Goal: Information Seeking & Learning: Learn about a topic

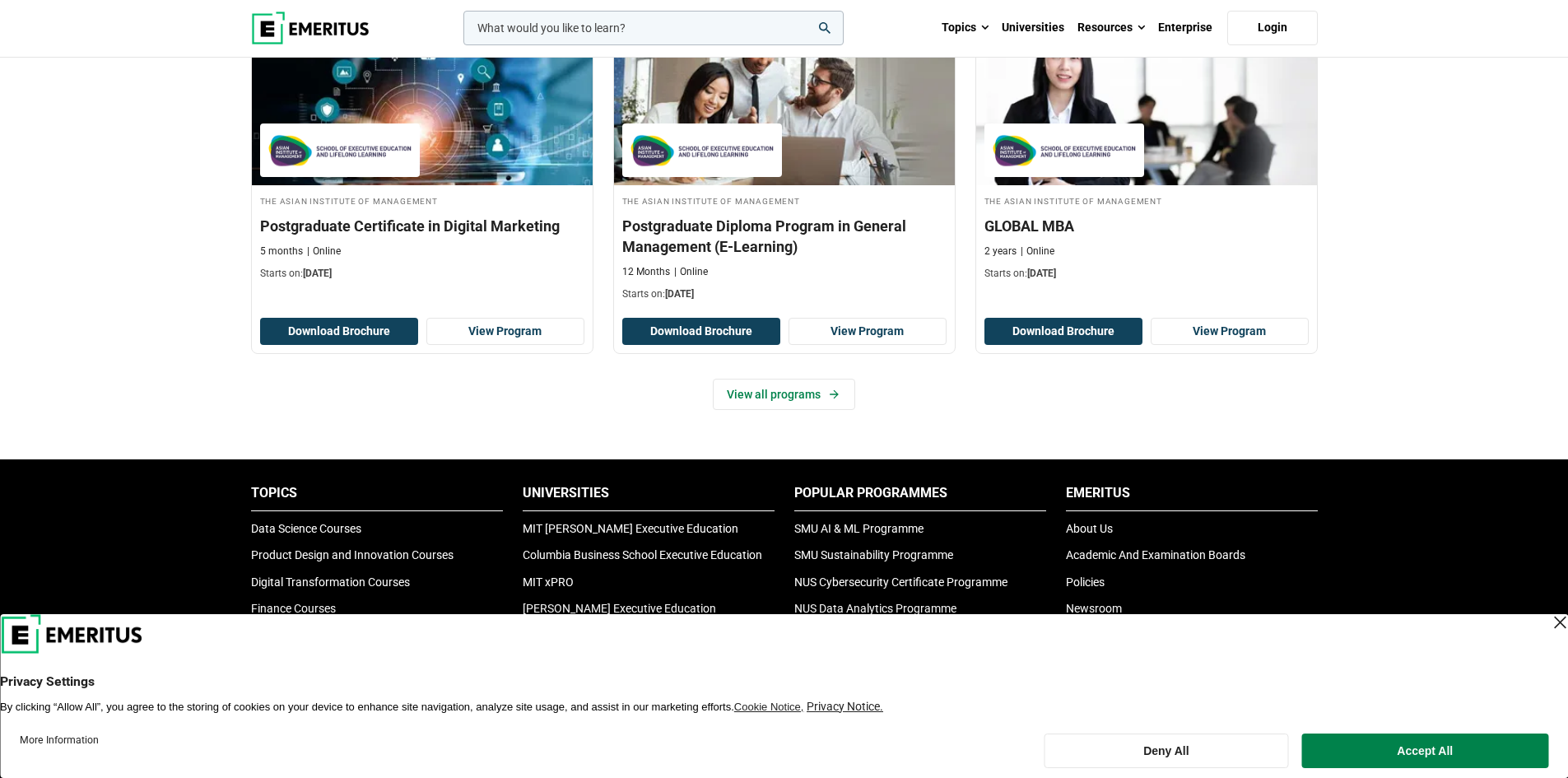
scroll to position [2058, 0]
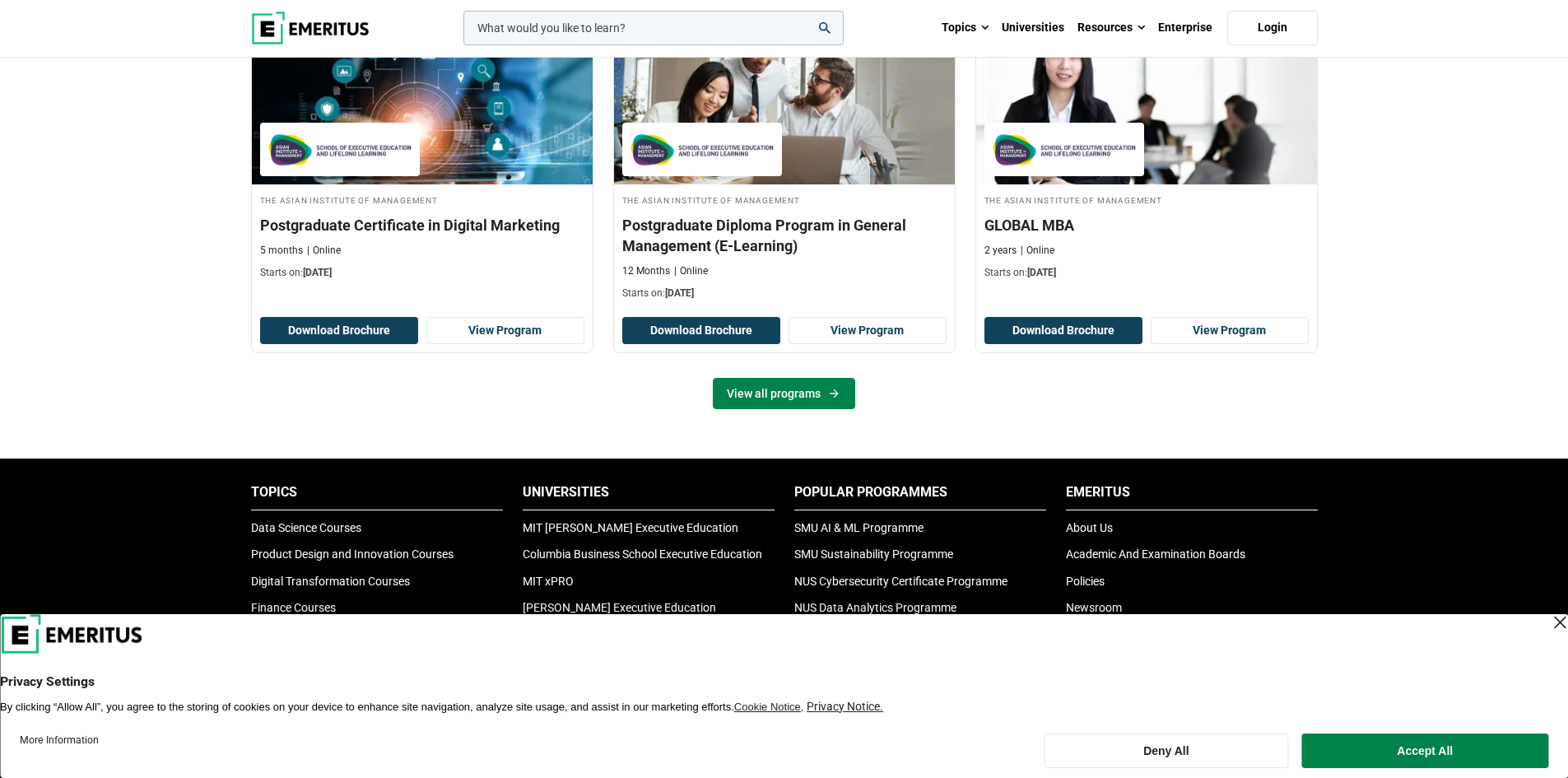
click at [738, 400] on link "View all programs" at bounding box center [784, 394] width 142 height 31
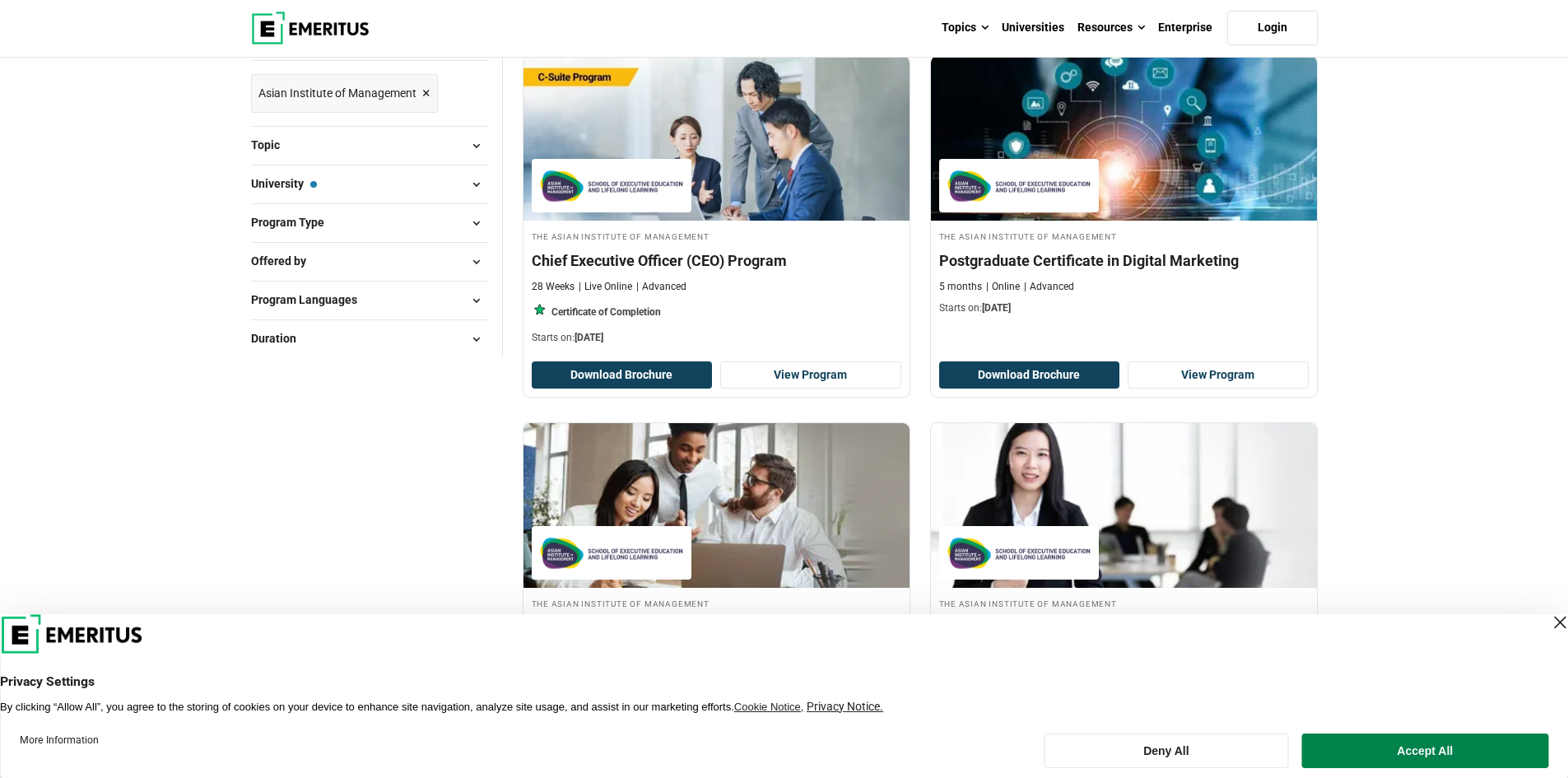
scroll to position [83, 0]
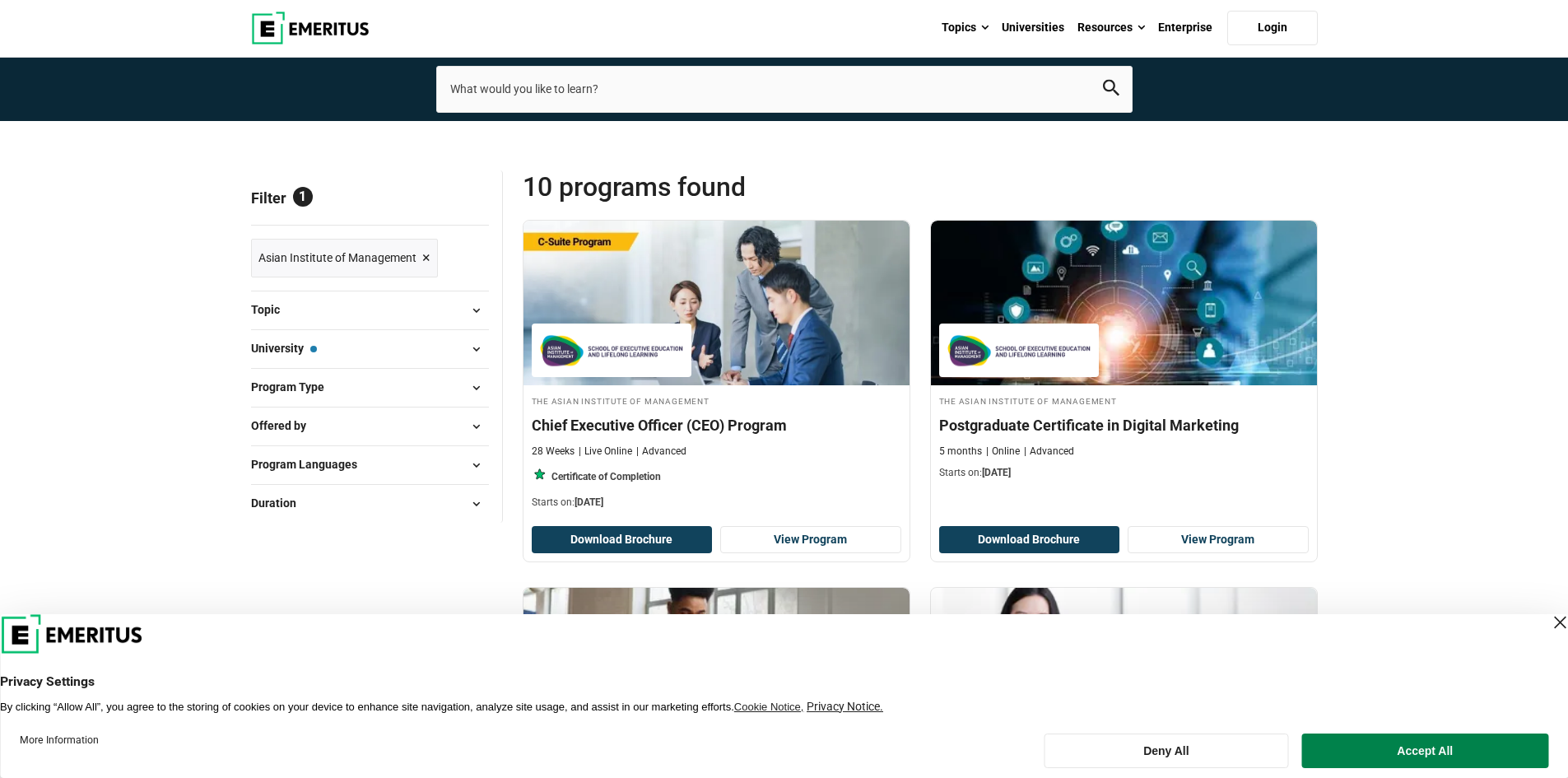
click at [467, 337] on span at bounding box center [476, 349] width 25 height 25
click at [471, 348] on span at bounding box center [476, 349] width 25 height 25
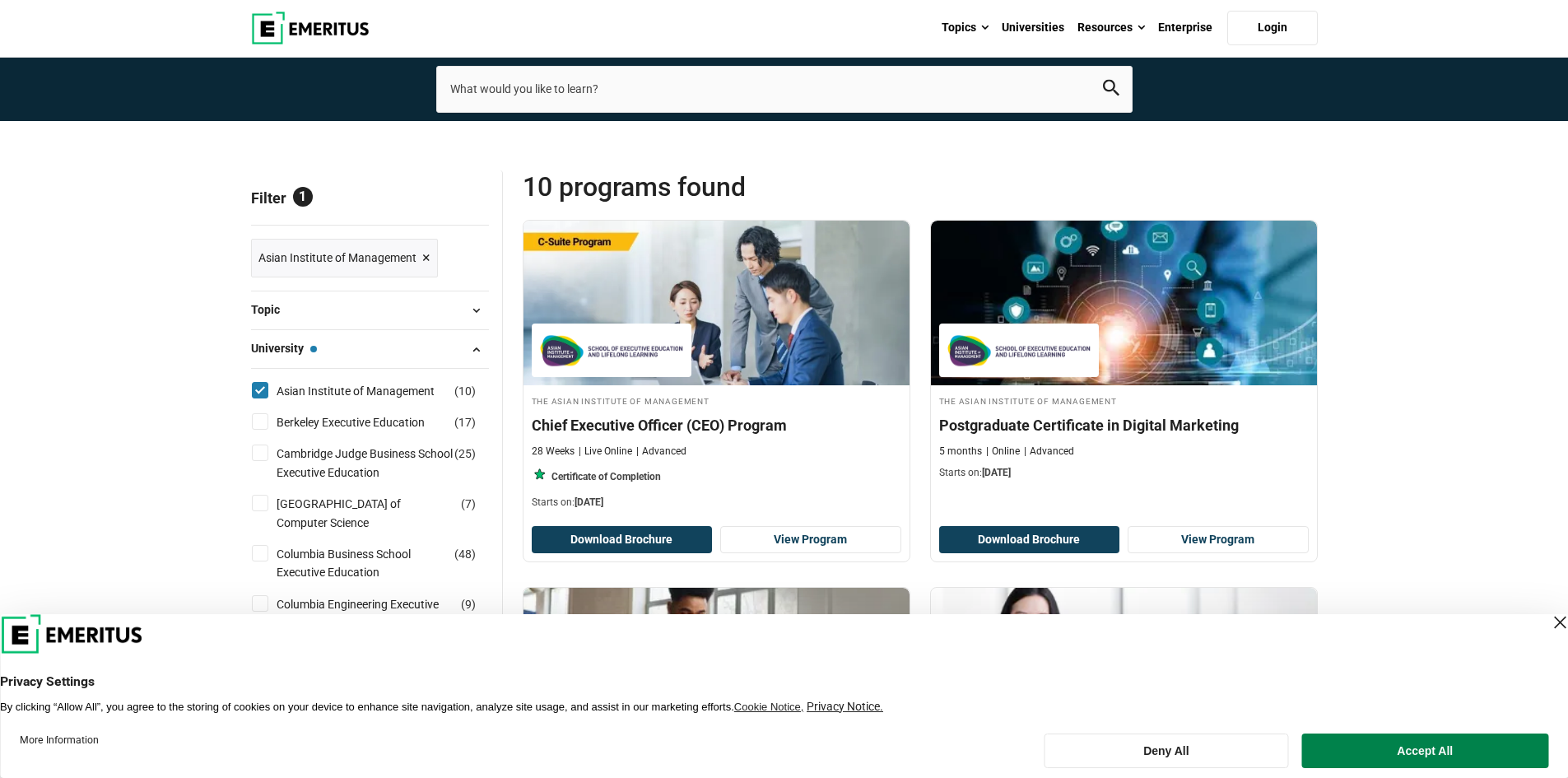
click at [263, 389] on input "Asian Institute of Management ( 10 )" at bounding box center [261, 390] width 17 height 17
checkbox input "false"
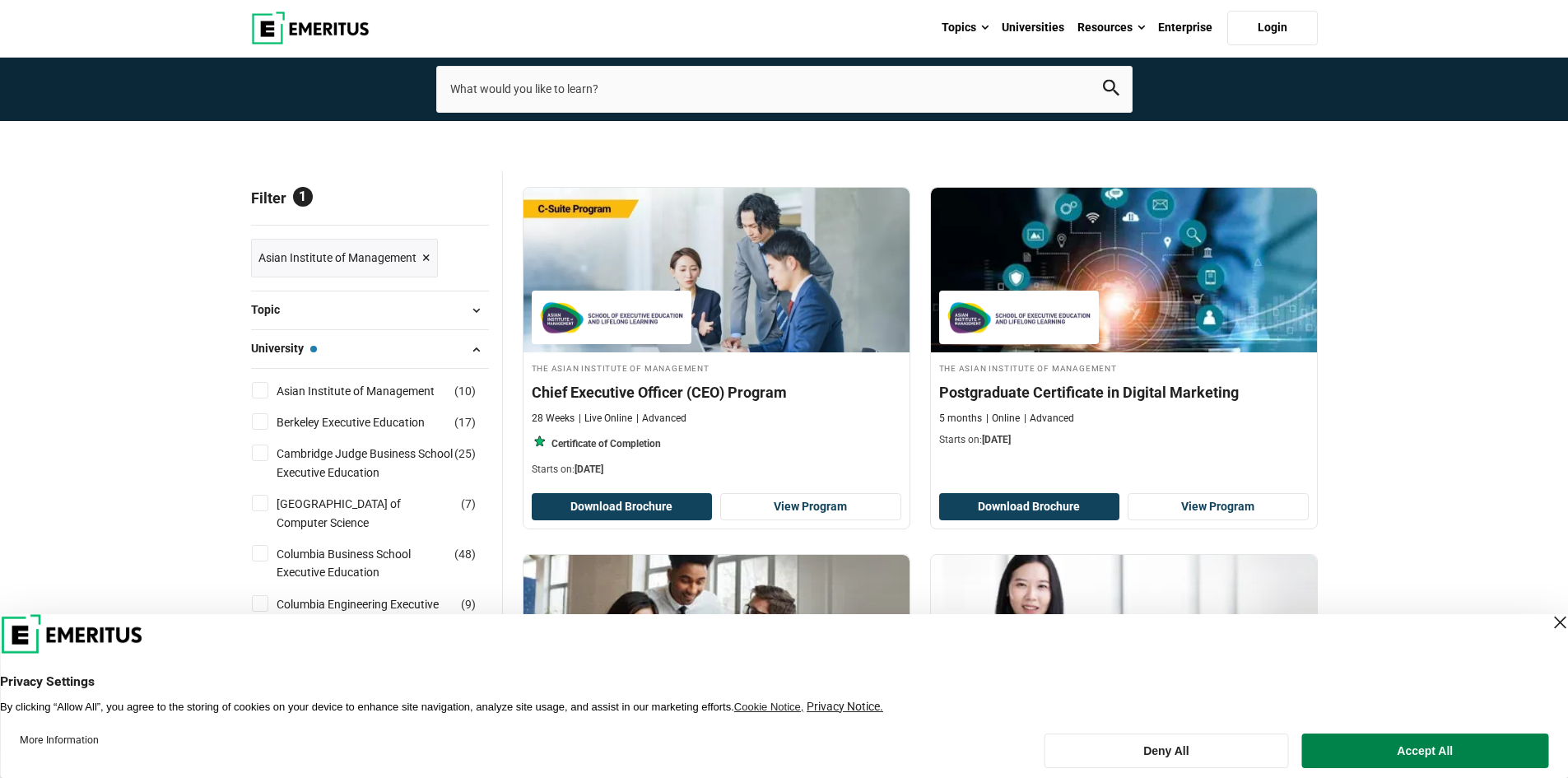
click at [470, 346] on span at bounding box center [476, 349] width 25 height 25
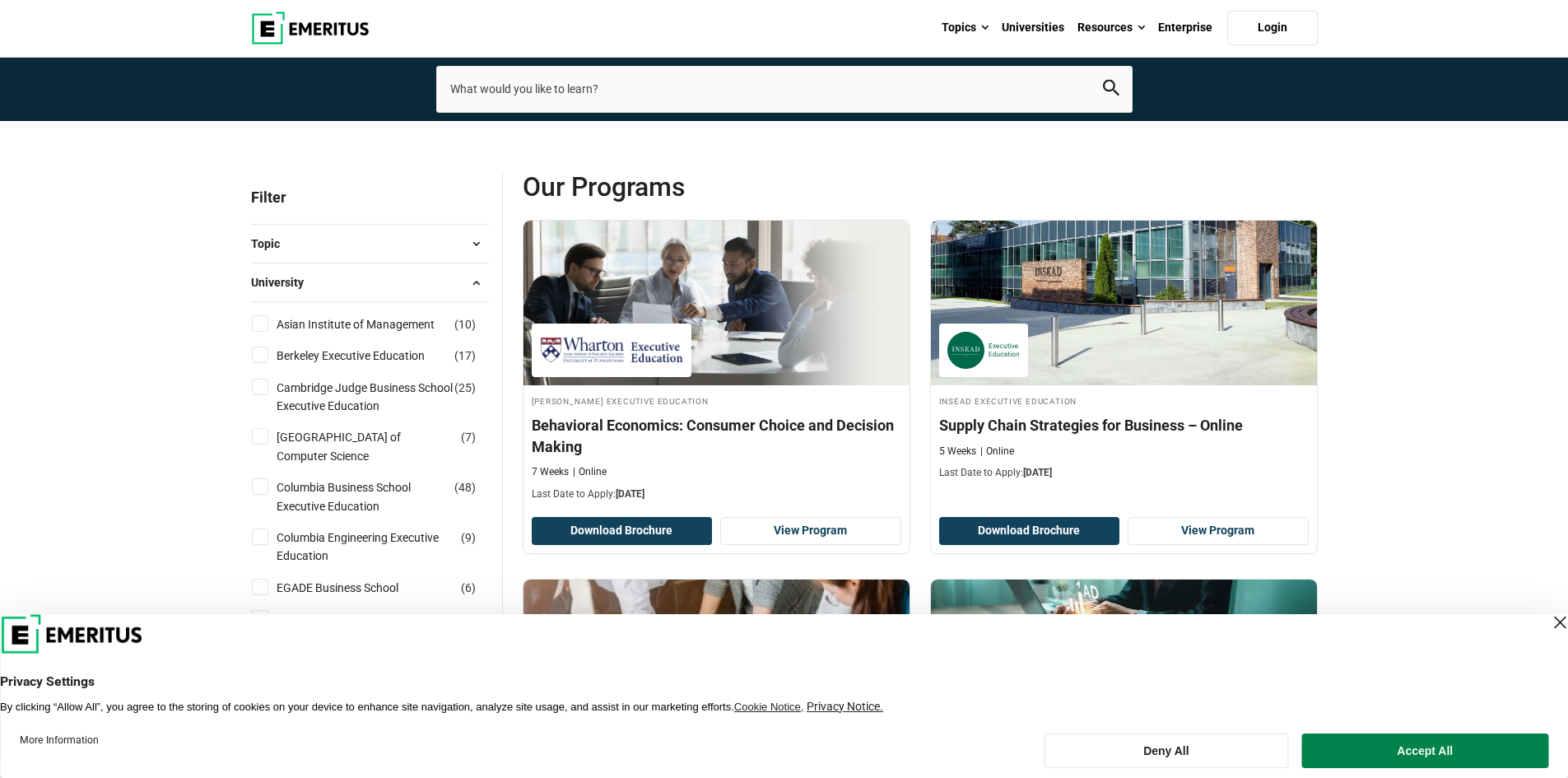
scroll to position [165, 0]
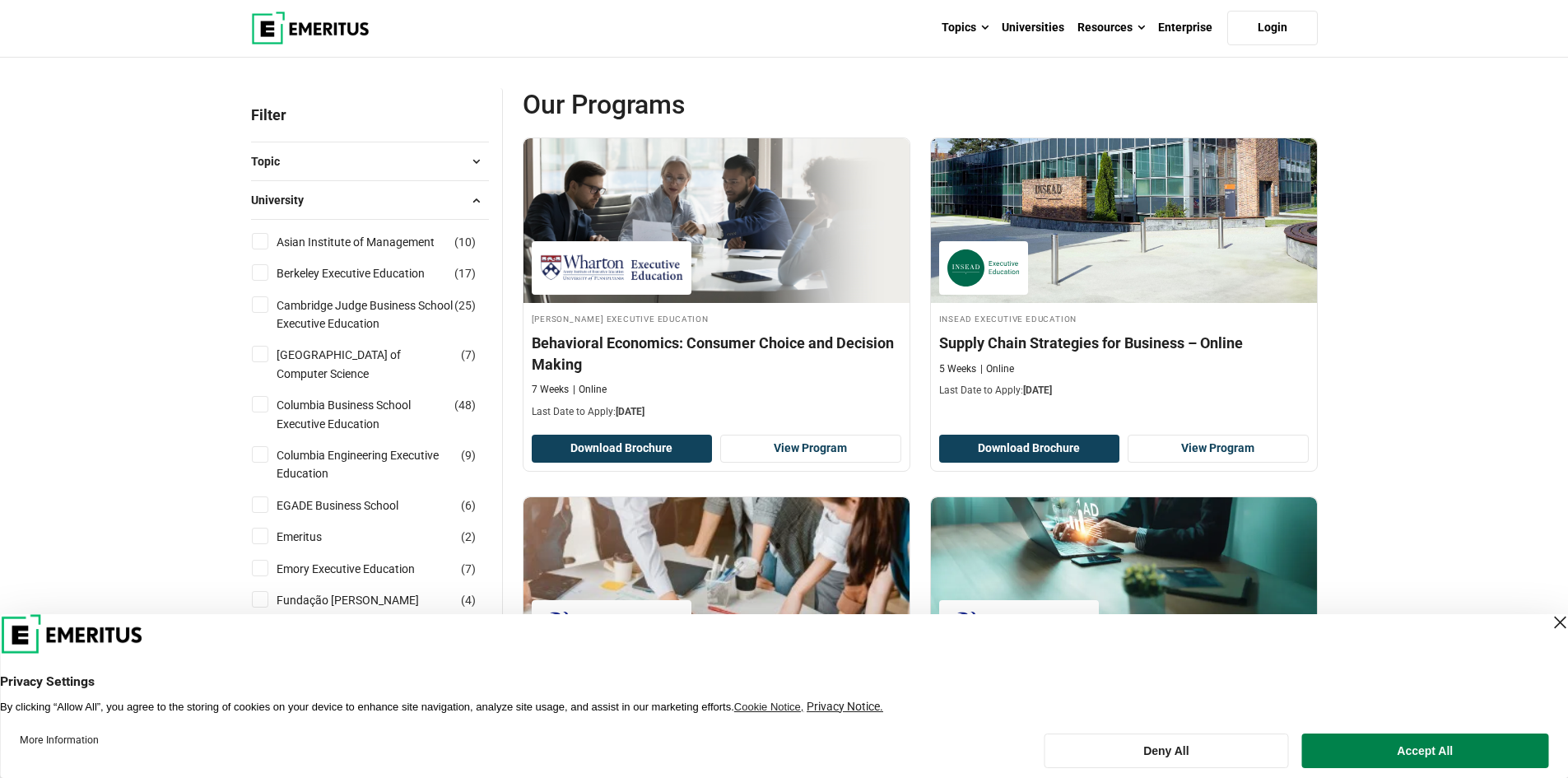
click at [474, 202] on span at bounding box center [476, 200] width 25 height 25
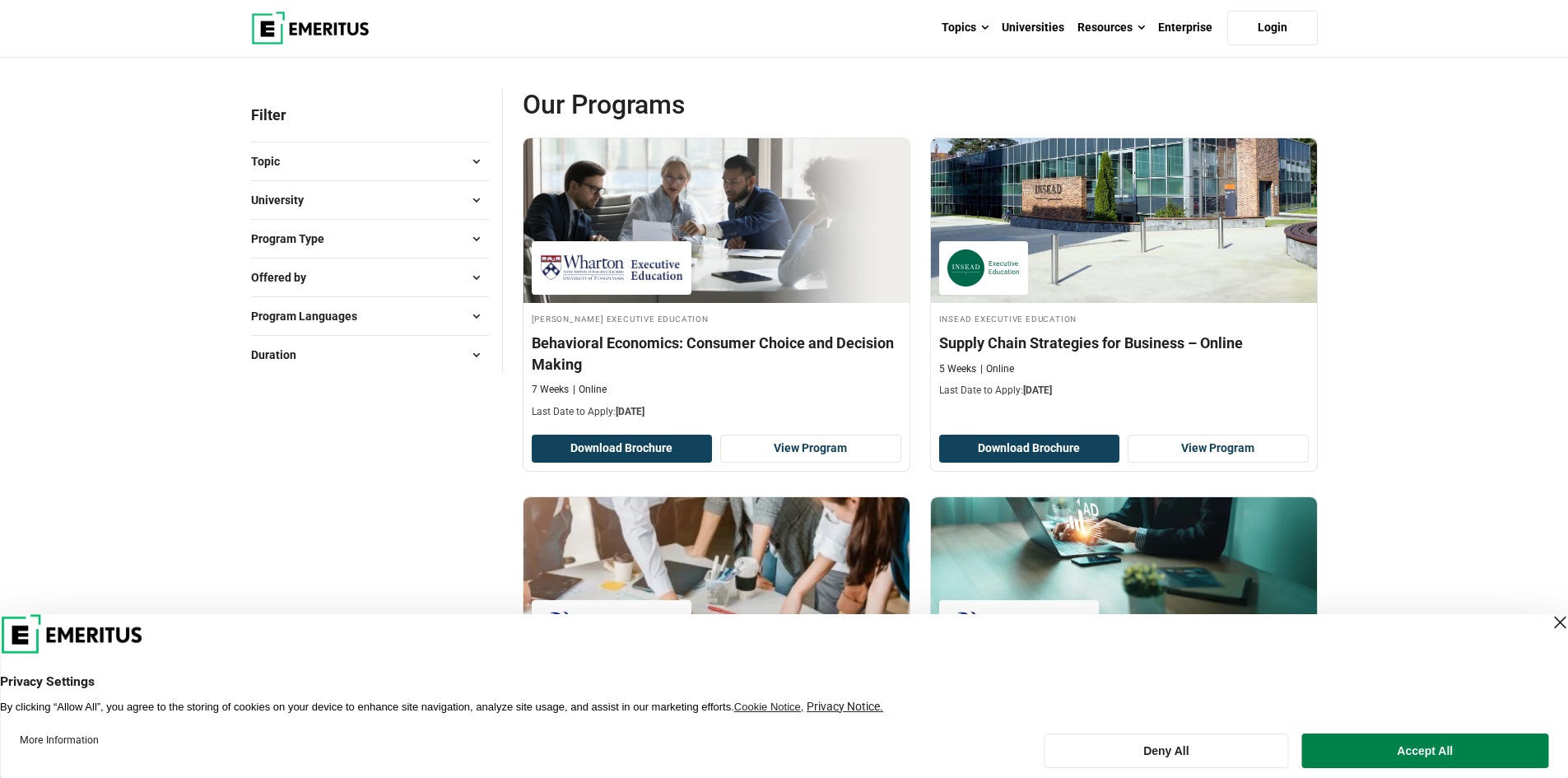
click at [477, 164] on span at bounding box center [476, 161] width 25 height 25
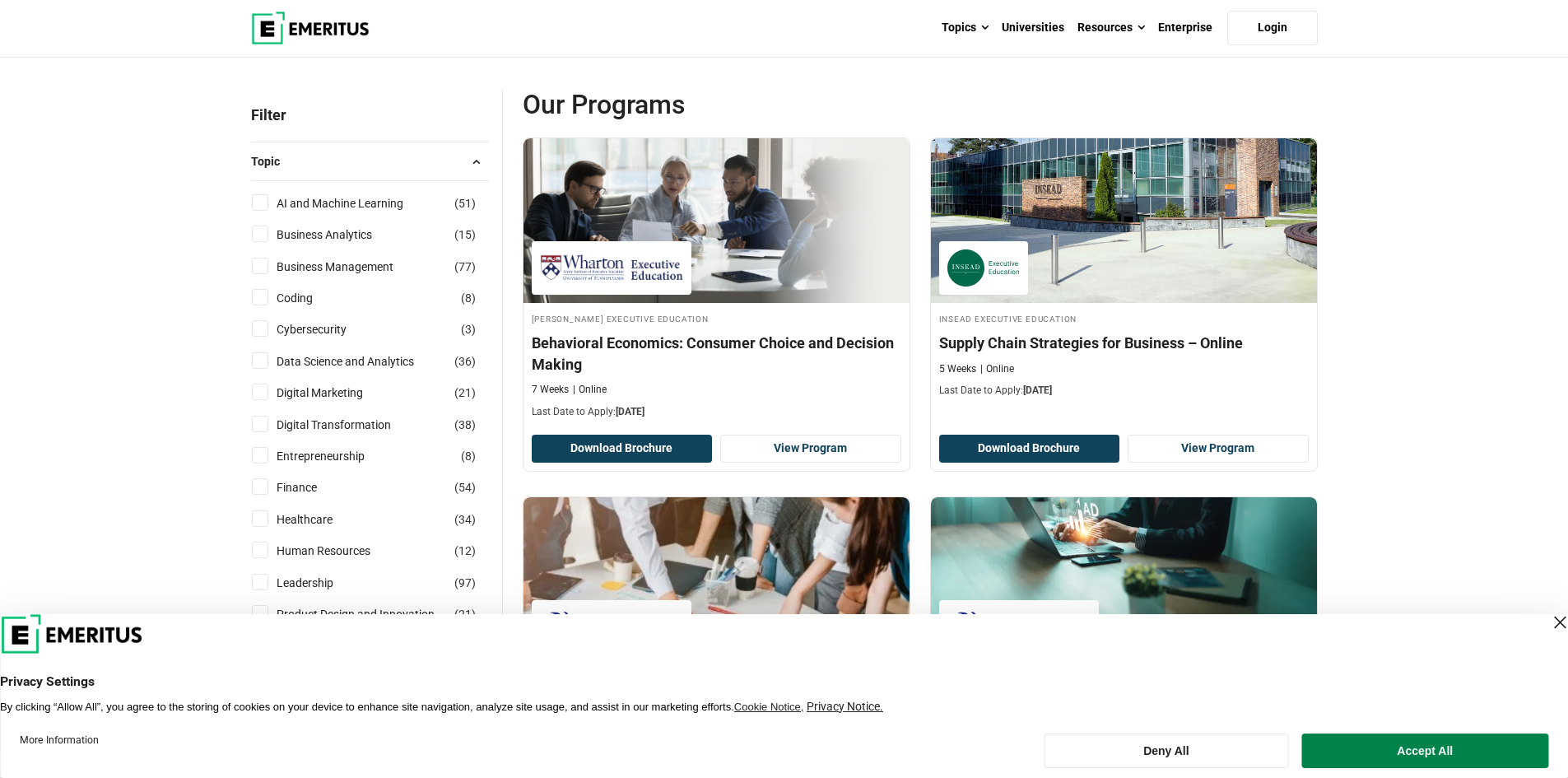
click at [477, 164] on span at bounding box center [476, 161] width 25 height 25
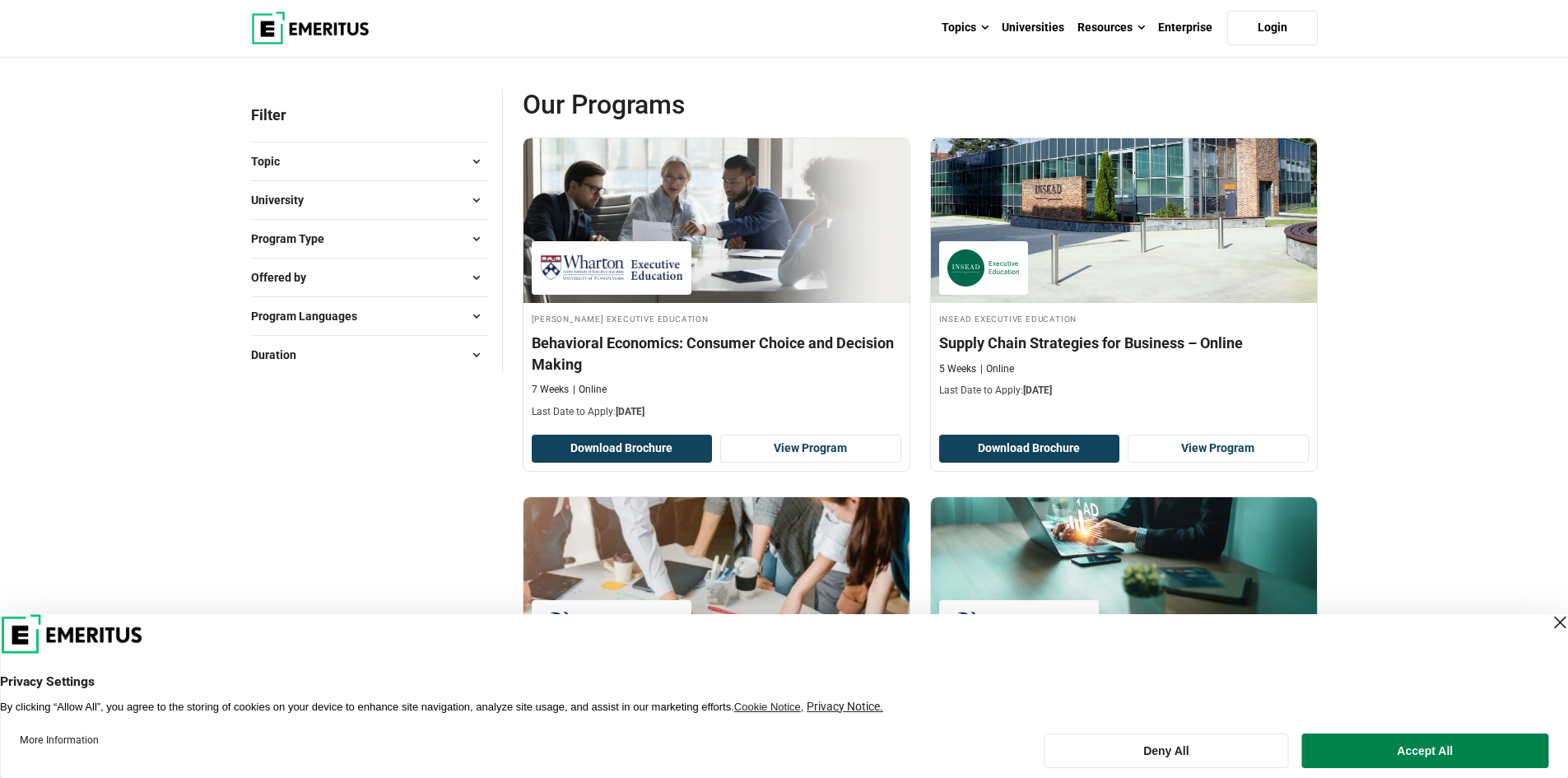
click at [477, 164] on span at bounding box center [476, 161] width 25 height 25
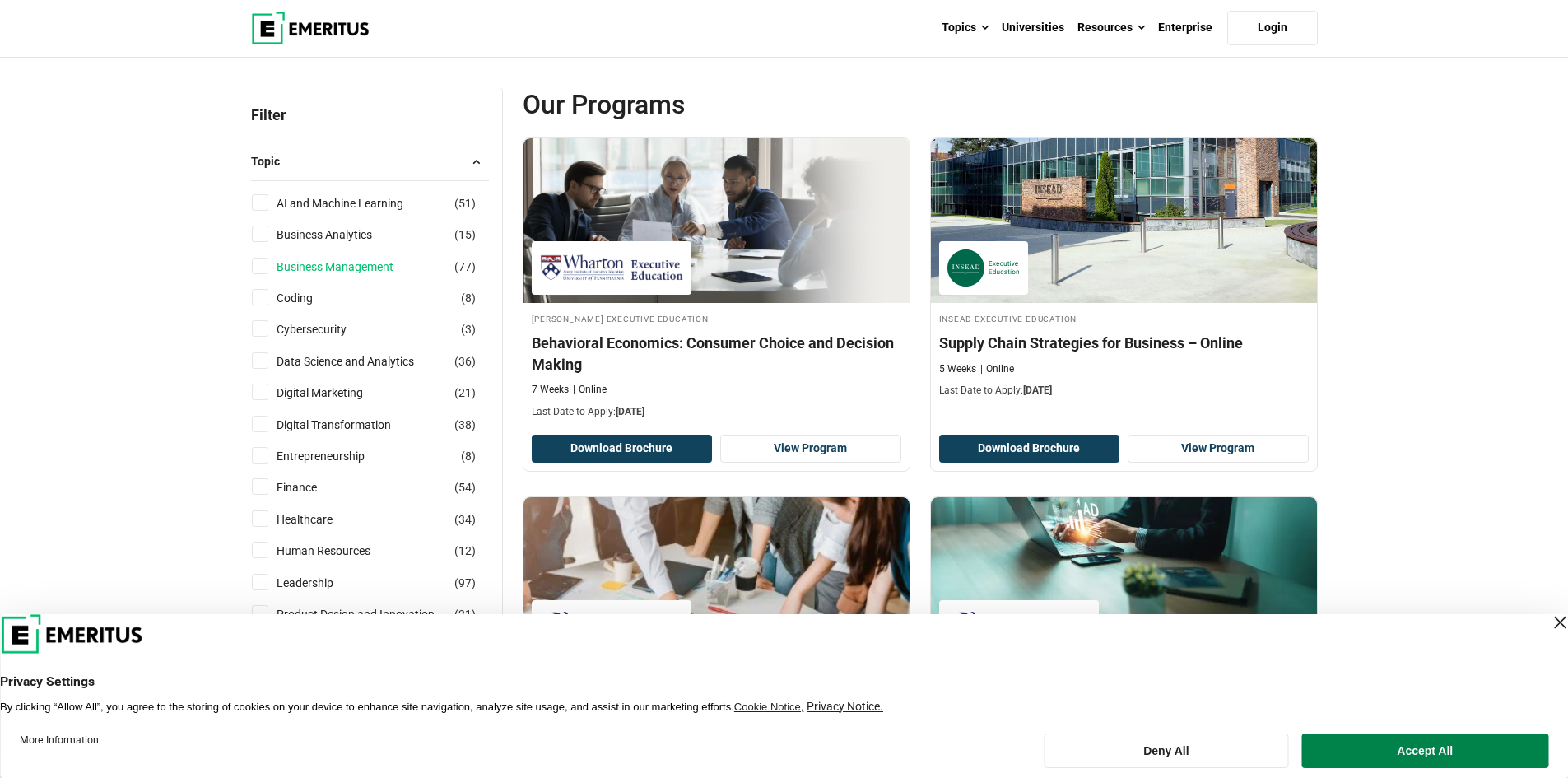
click at [340, 267] on link "Business Management" at bounding box center [351, 267] width 150 height 18
checkbox input "true"
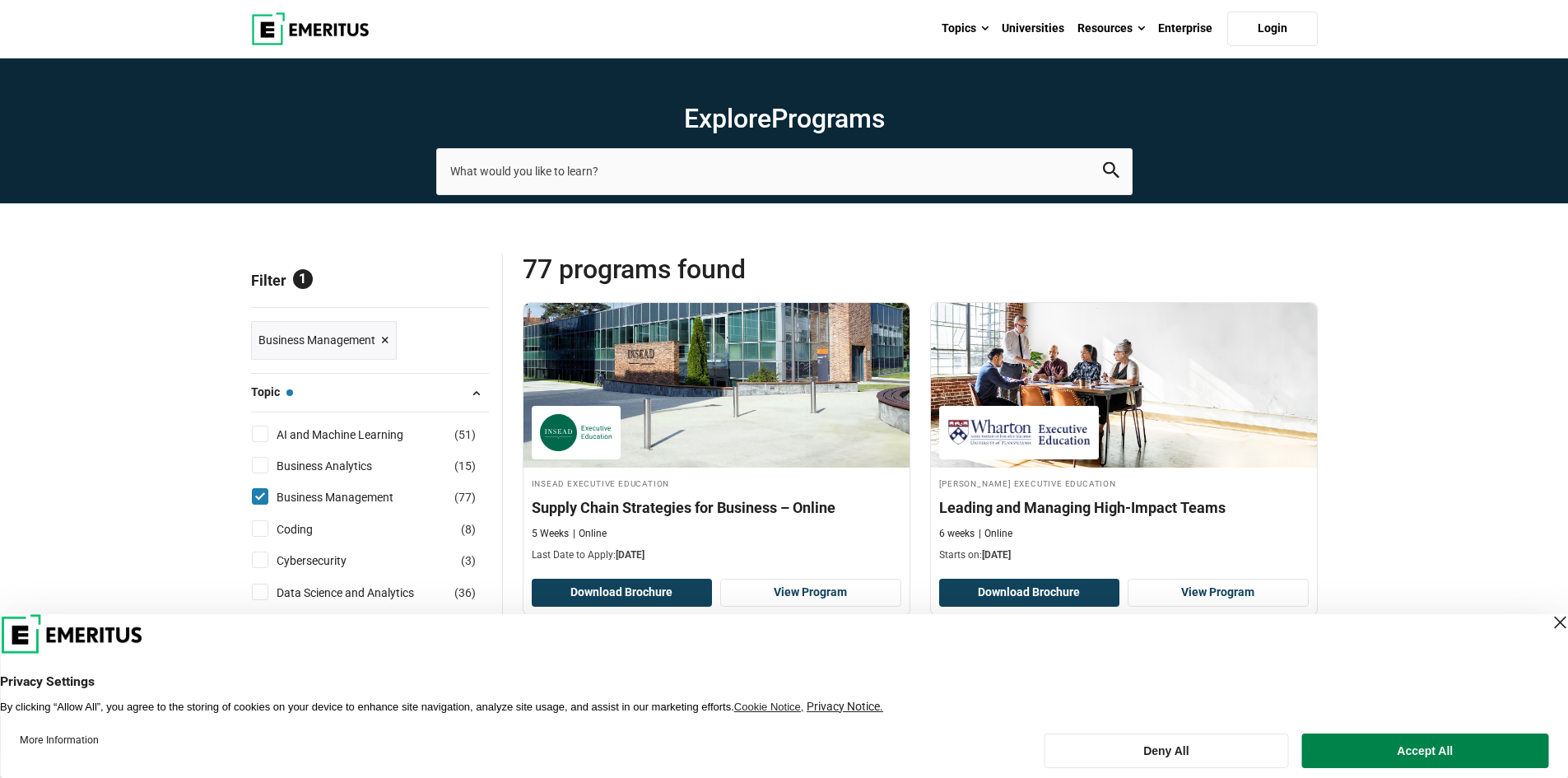
click at [474, 390] on span at bounding box center [476, 393] width 25 height 25
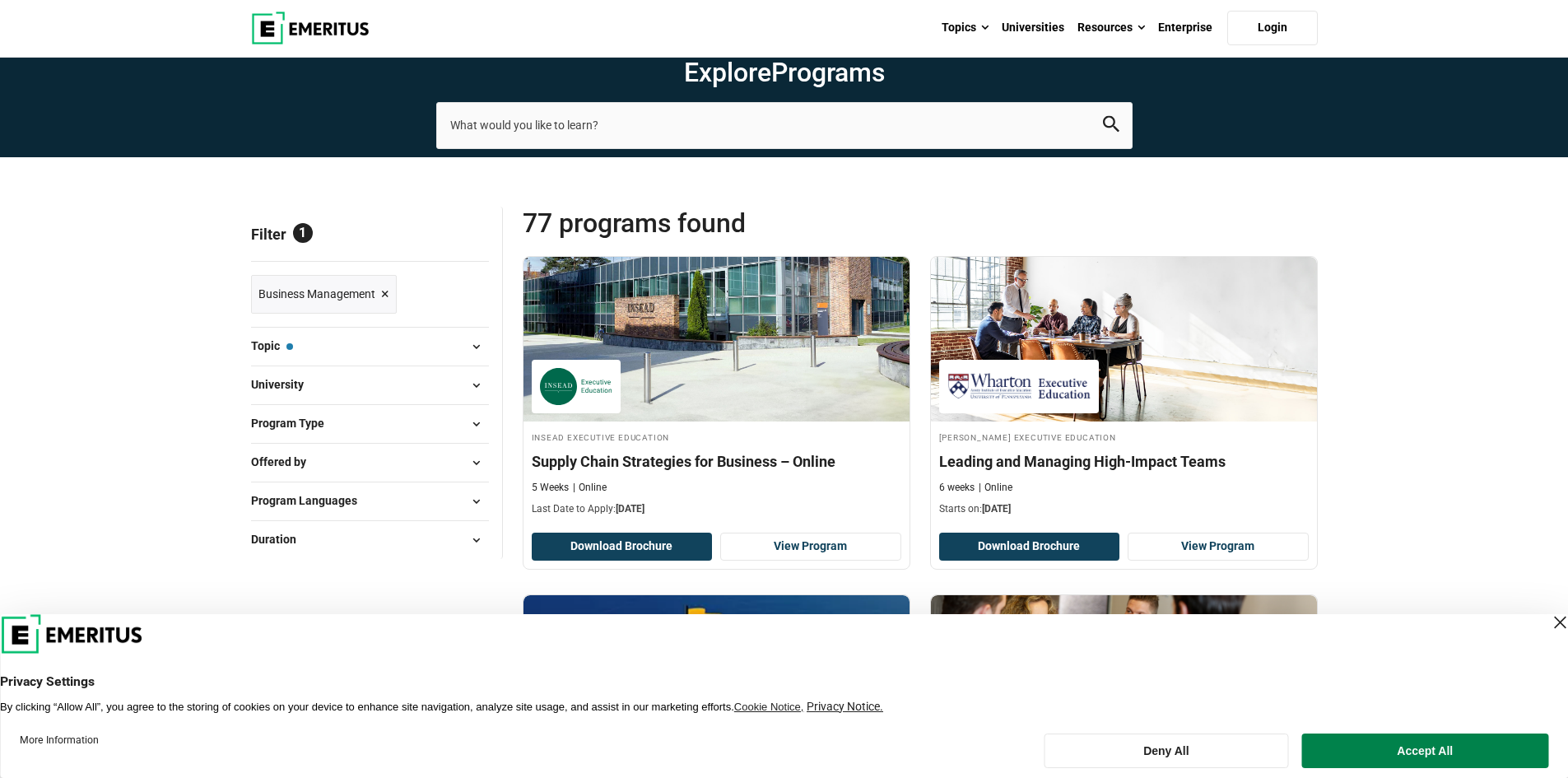
scroll to position [165, 0]
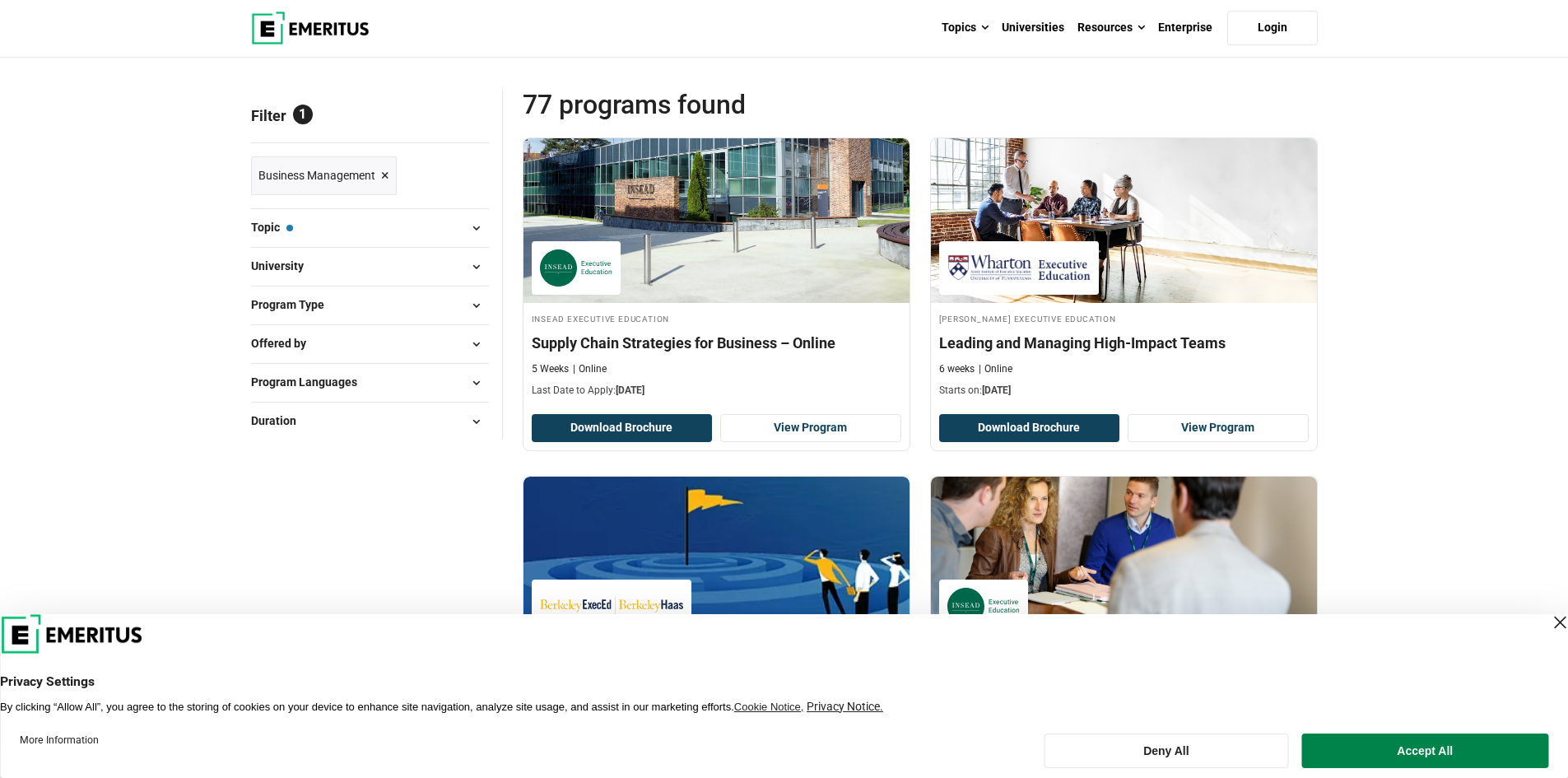
click at [325, 410] on button "Duration" at bounding box center [370, 422] width 238 height 25
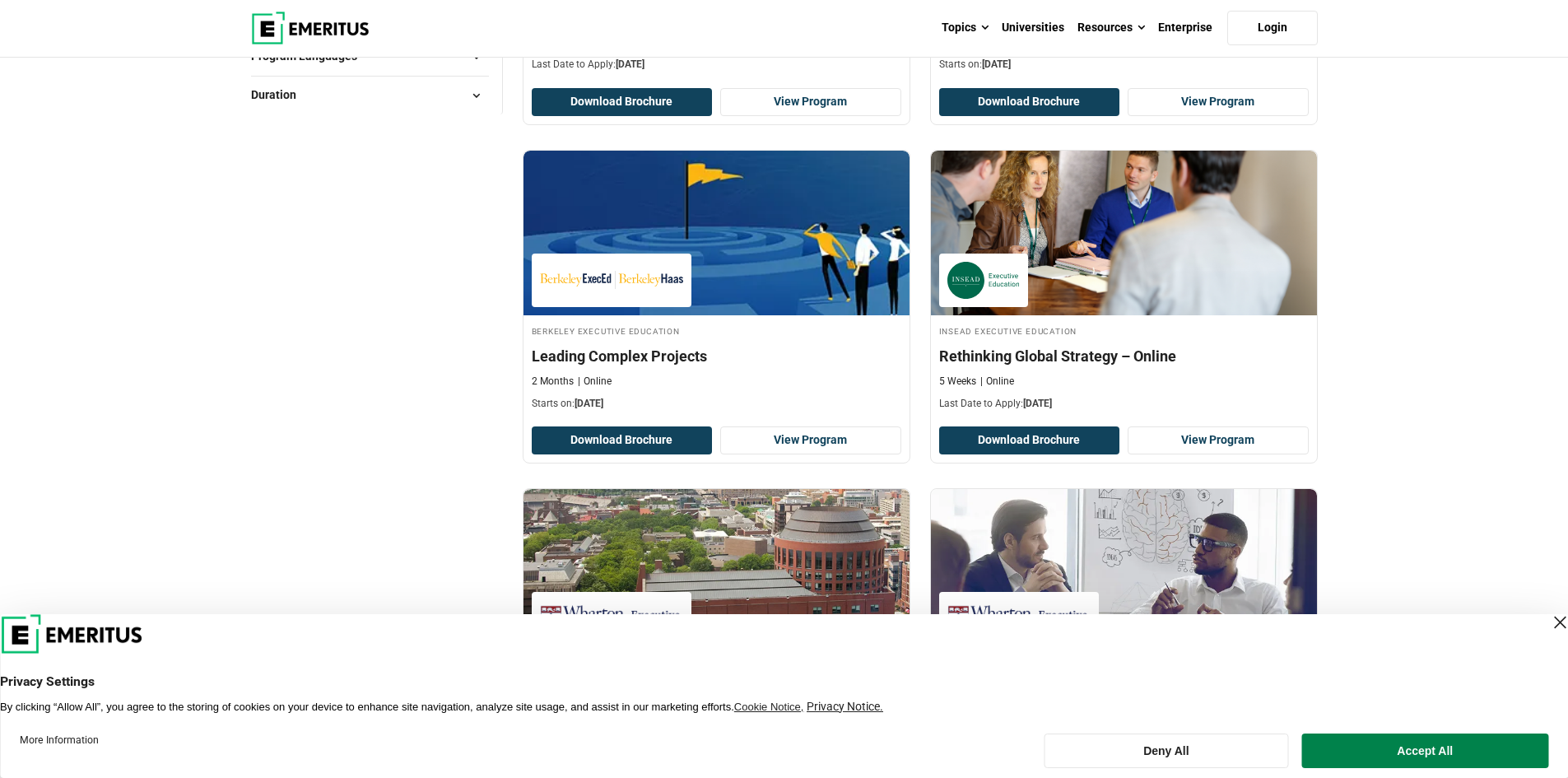
scroll to position [494, 0]
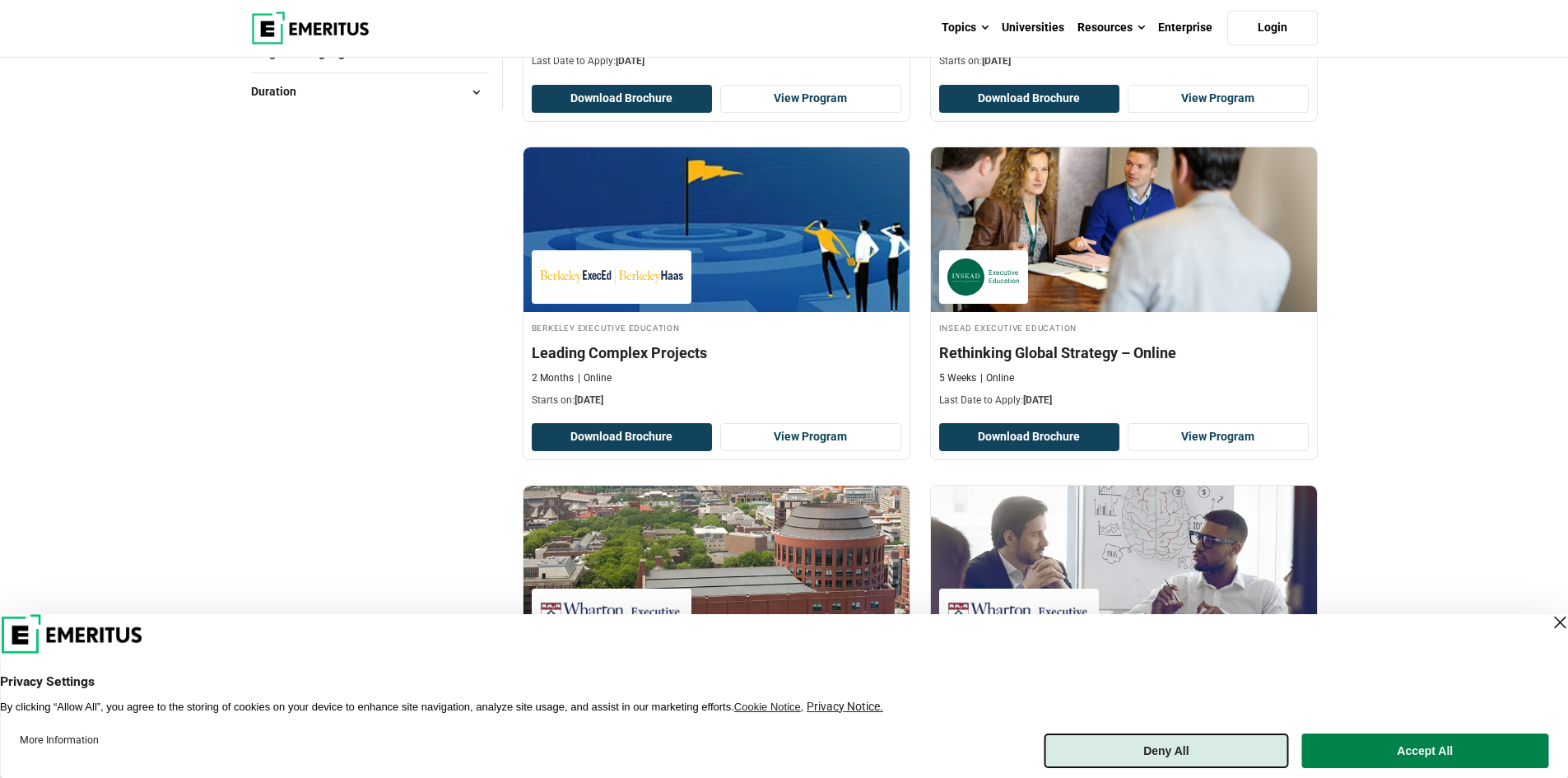
click at [1230, 750] on button "Deny All" at bounding box center [1166, 751] width 245 height 35
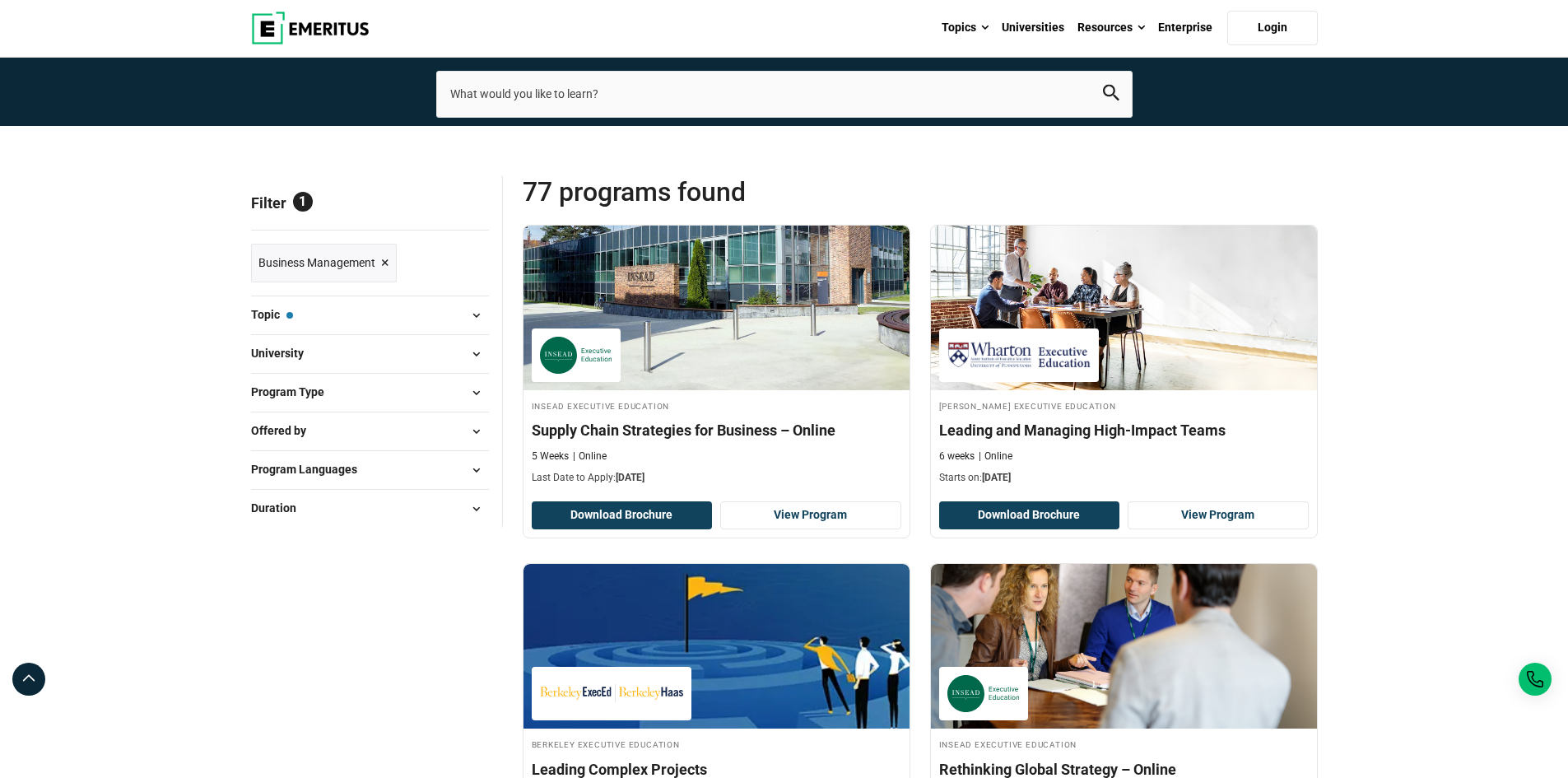
scroll to position [165, 0]
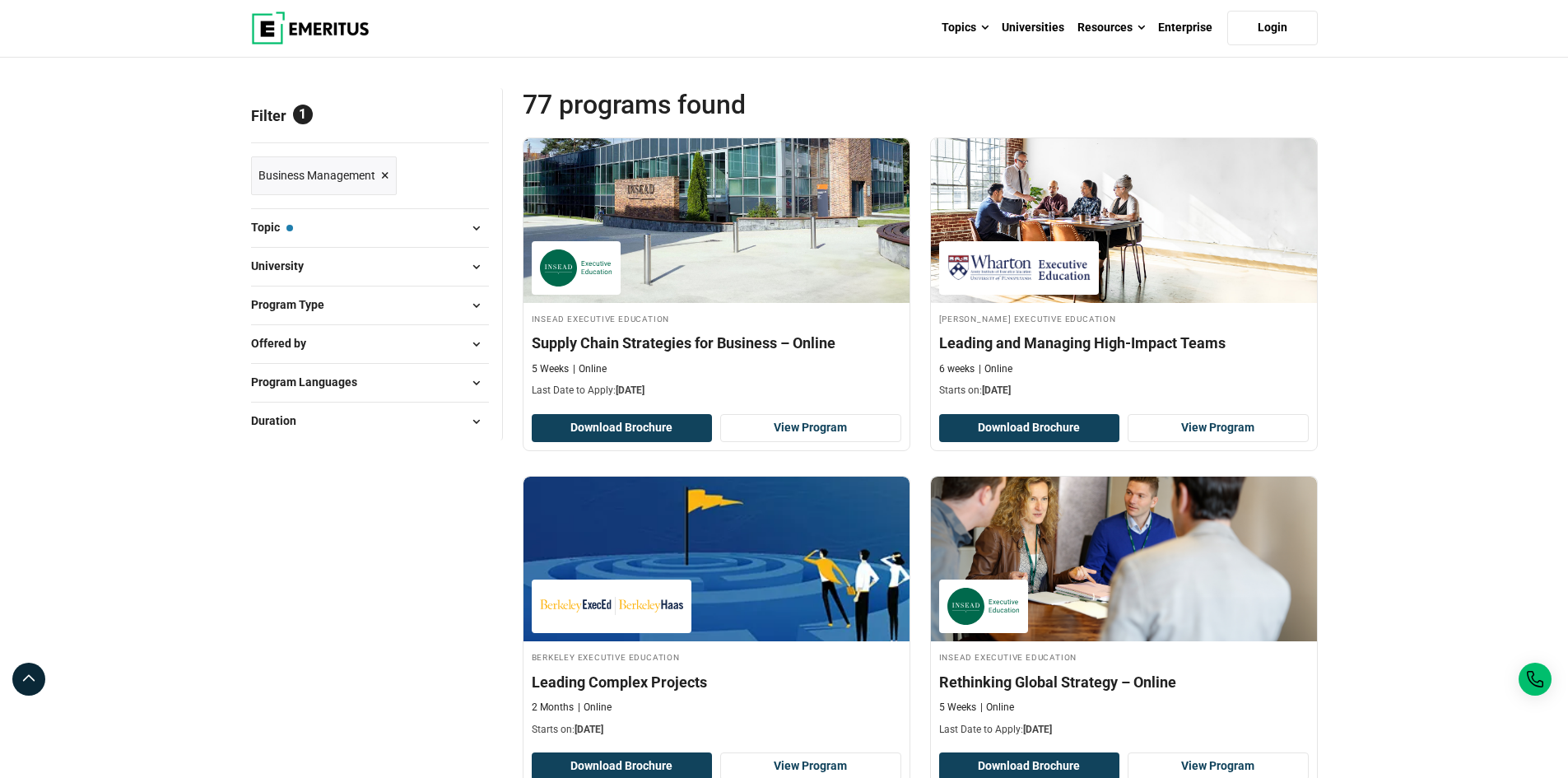
click at [439, 411] on button "Duration" at bounding box center [370, 422] width 238 height 25
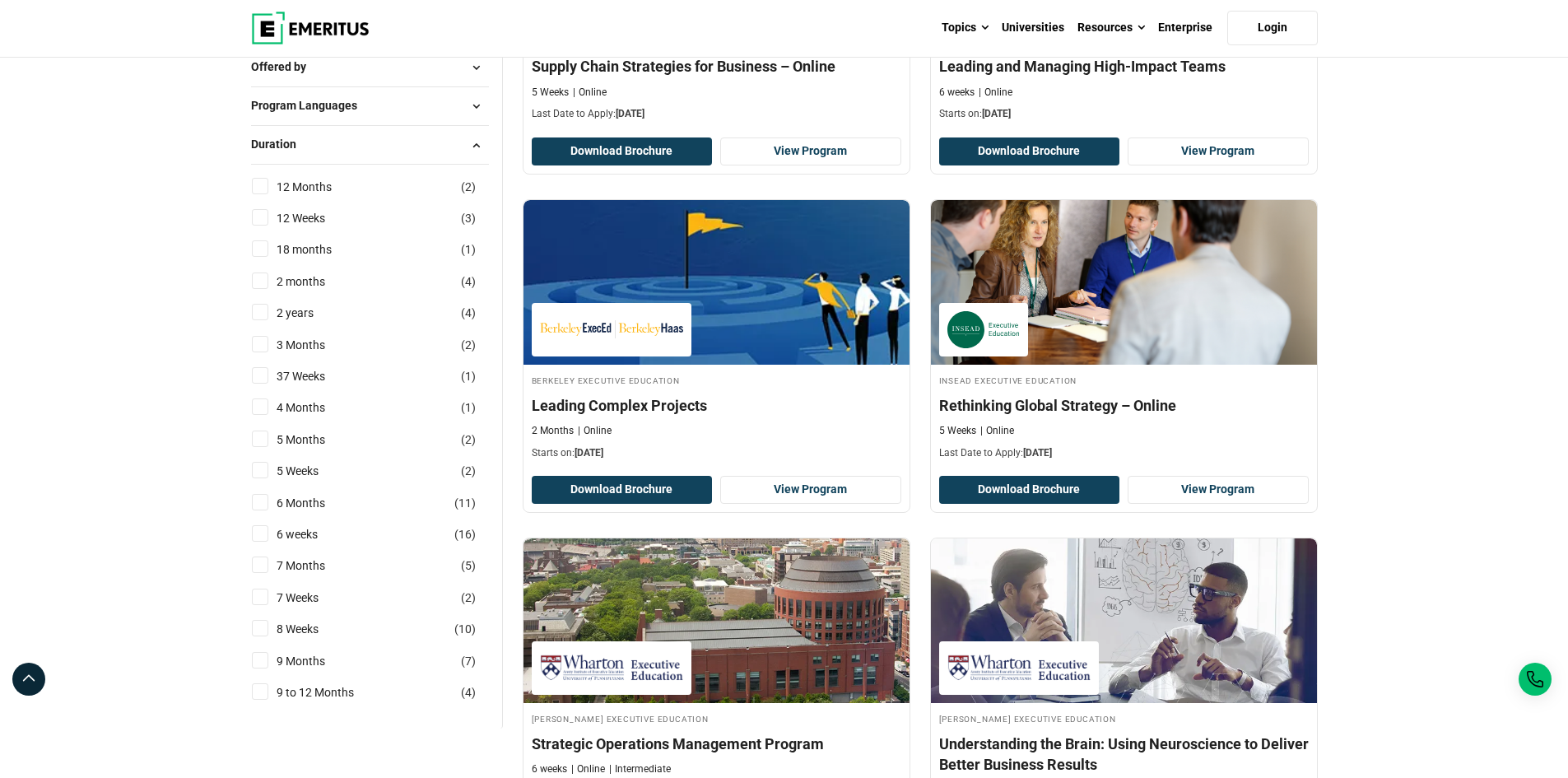
scroll to position [412, 0]
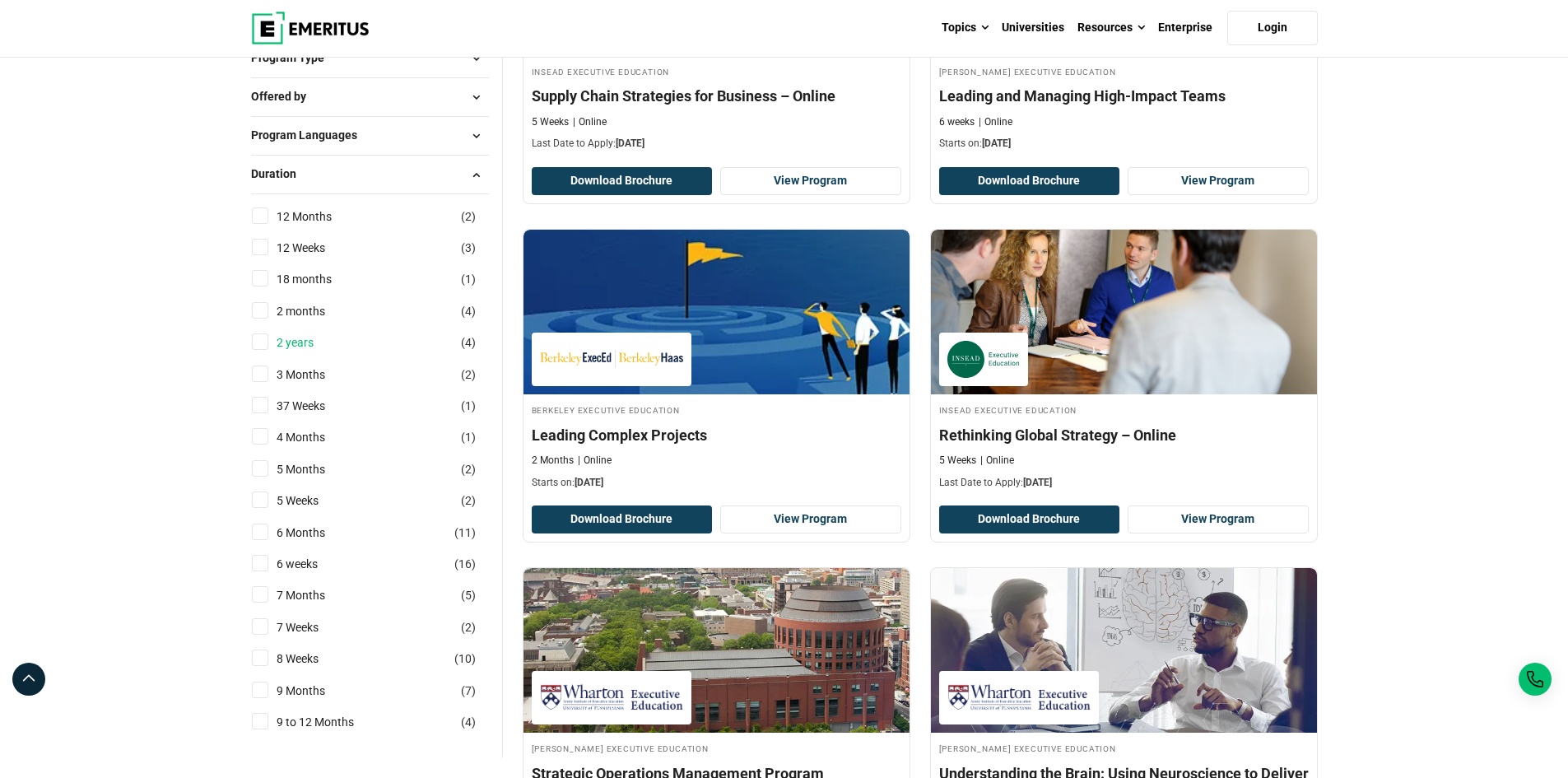
click at [294, 342] on link "2 years" at bounding box center [311, 342] width 70 height 18
checkbox input "true"
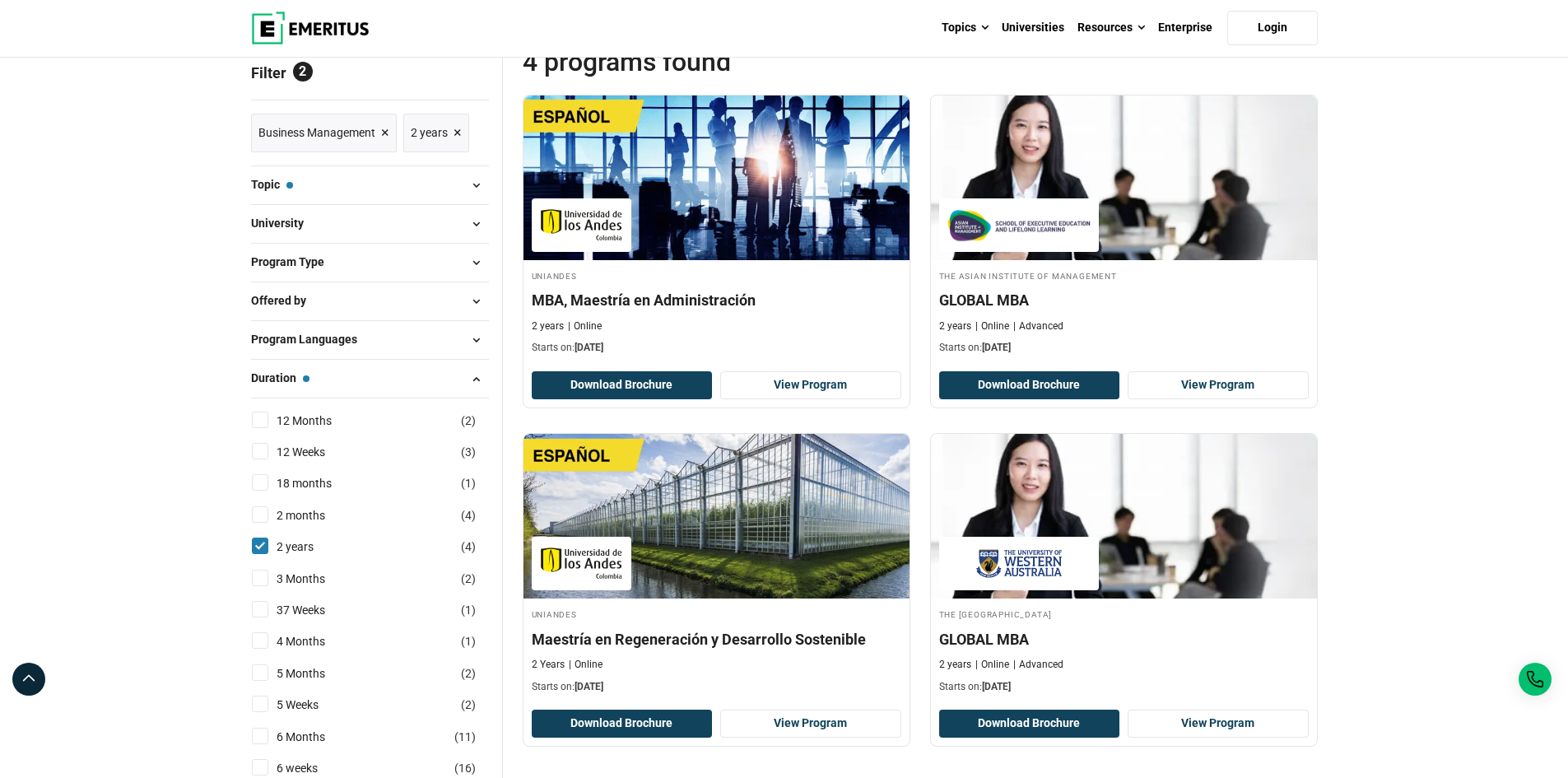
scroll to position [247, 0]
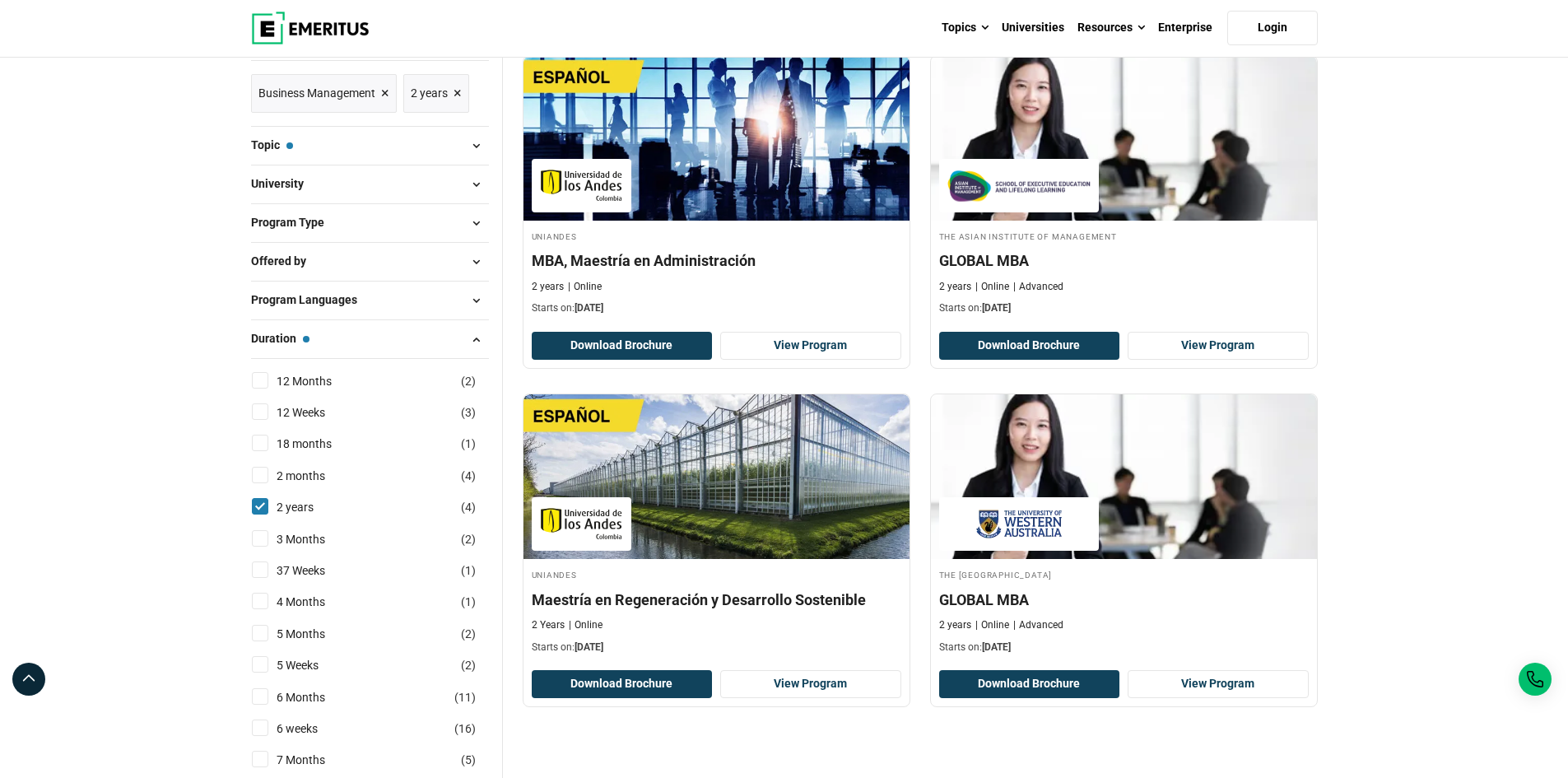
click at [256, 503] on input "2 years ( 4 )" at bounding box center [261, 506] width 17 height 17
checkbox input "false"
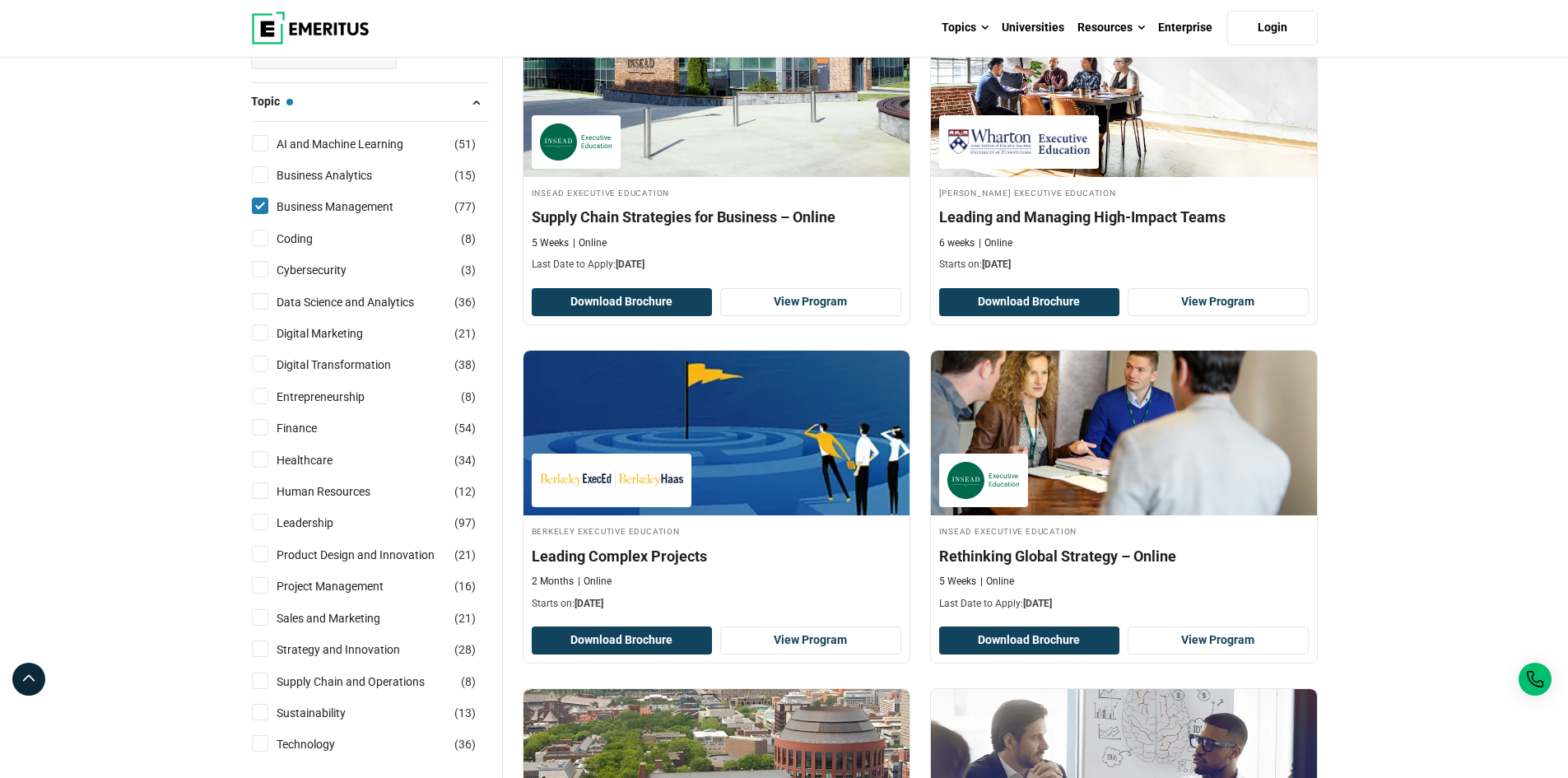
scroll to position [329, 0]
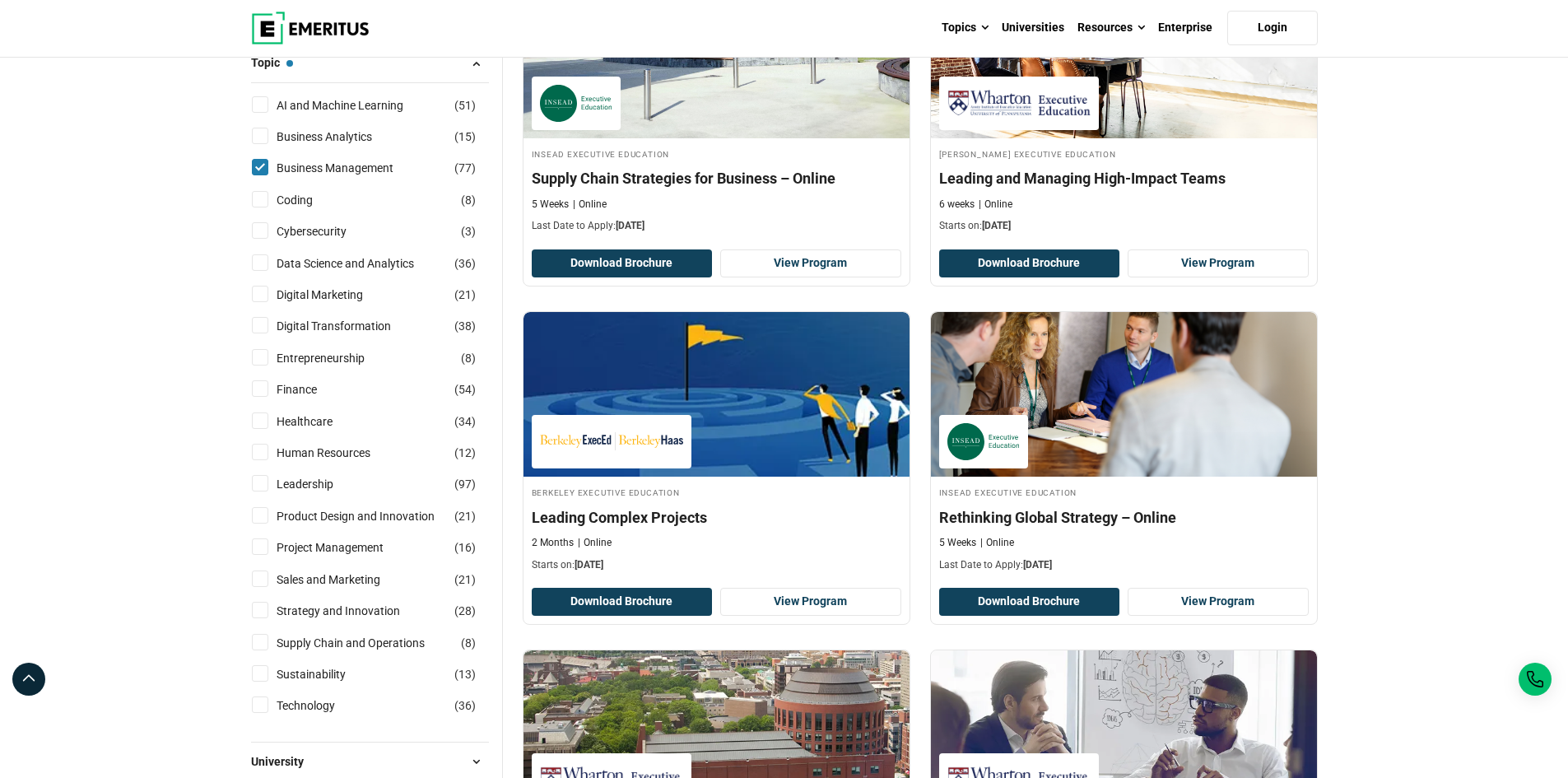
click at [261, 483] on input "Leadership ( 97 )" at bounding box center [261, 483] width 17 height 17
checkbox input "true"
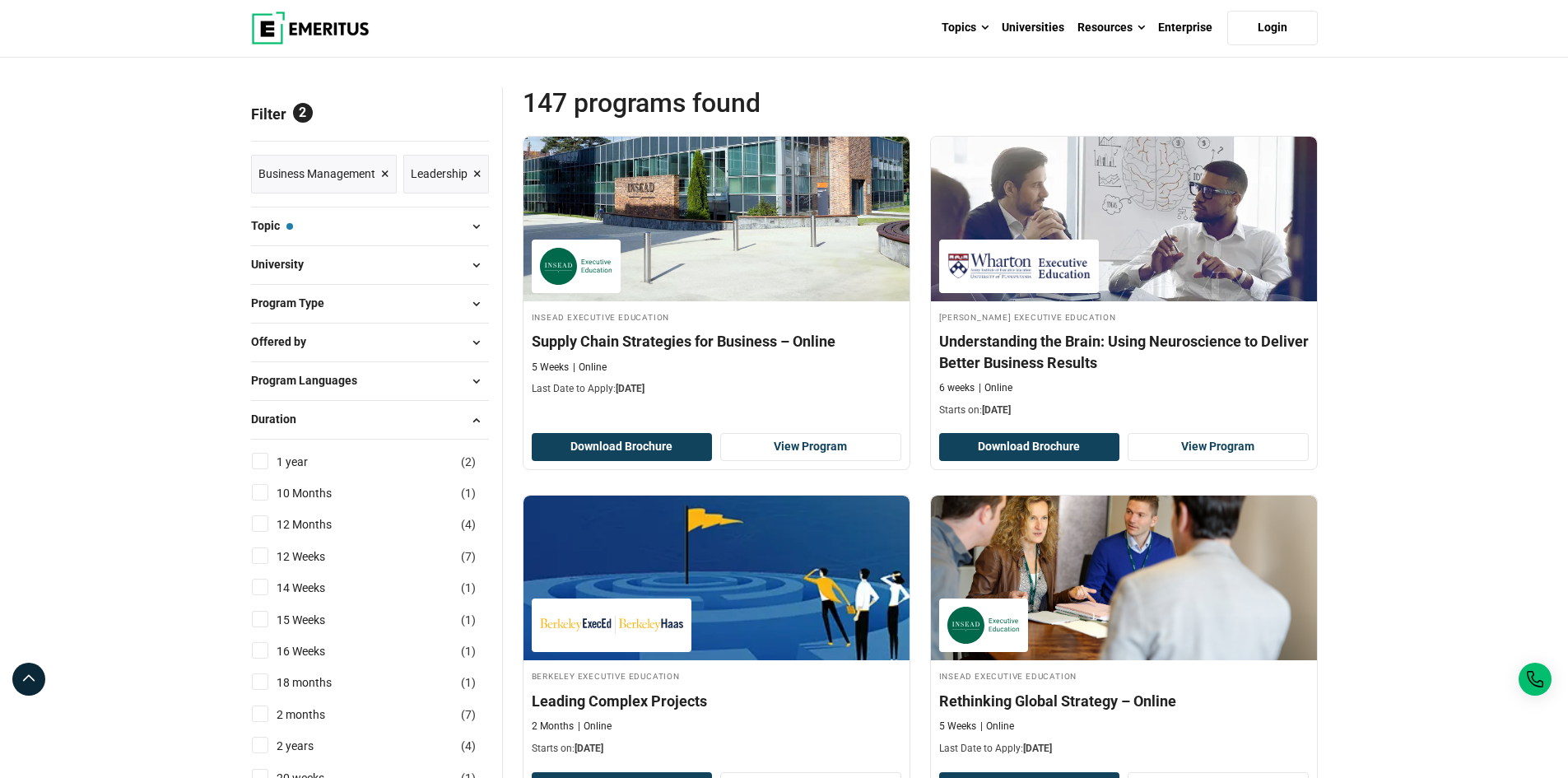
scroll to position [165, 0]
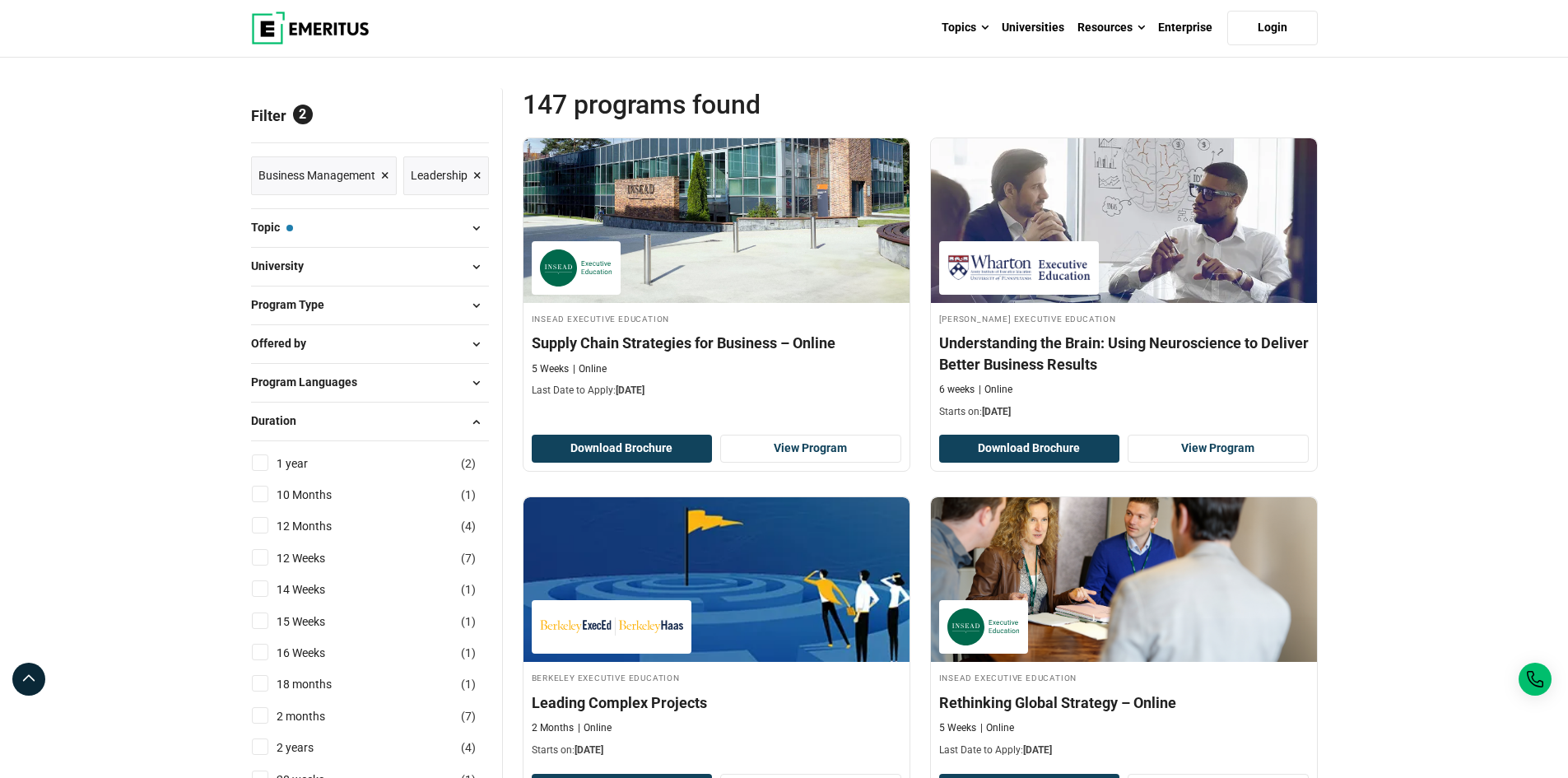
click at [479, 420] on span at bounding box center [476, 422] width 25 height 25
click at [467, 417] on span at bounding box center [476, 422] width 25 height 25
click at [304, 460] on link "1 year" at bounding box center [308, 464] width 65 height 18
checkbox input "true"
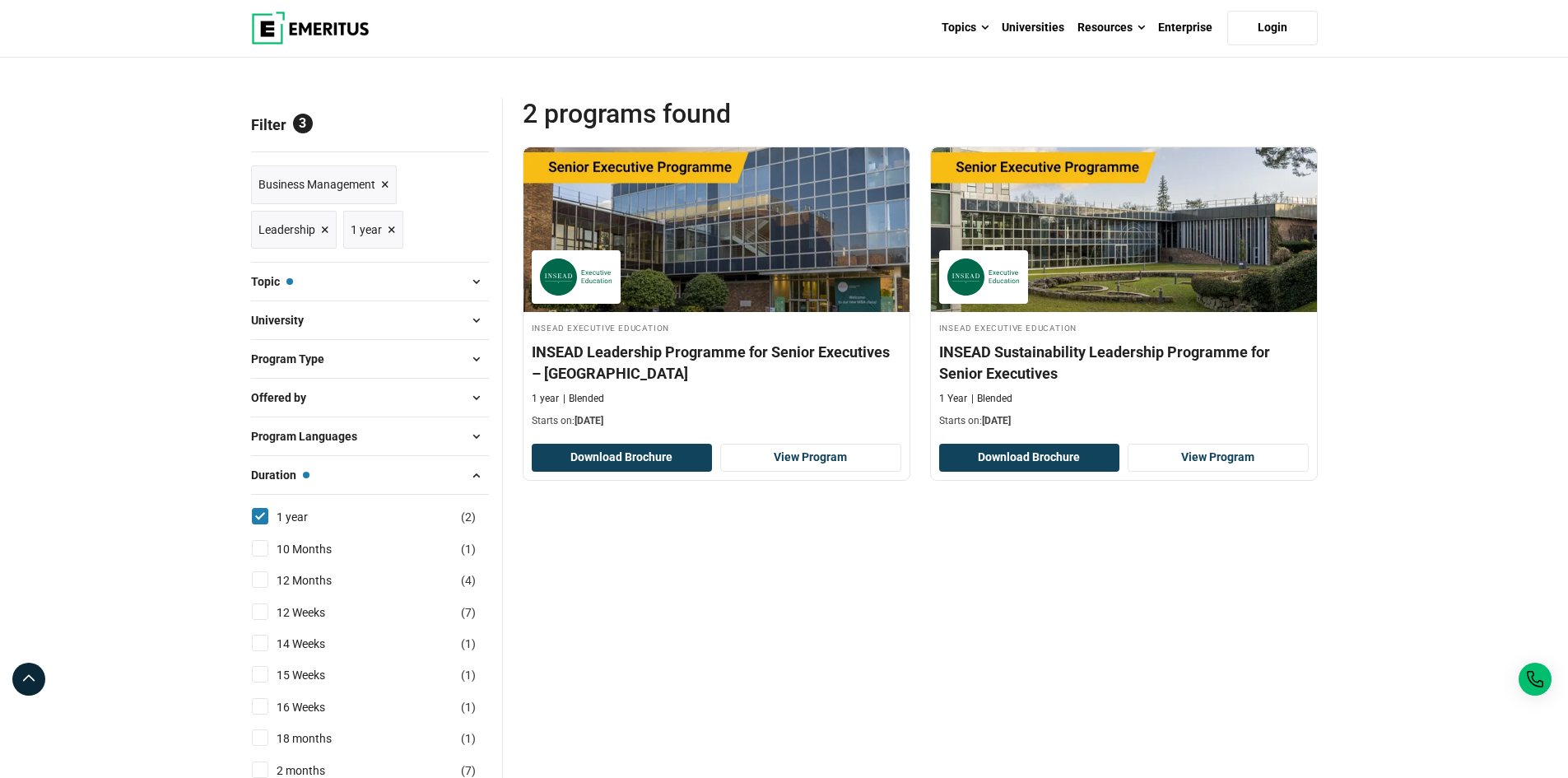
scroll to position [165, 0]
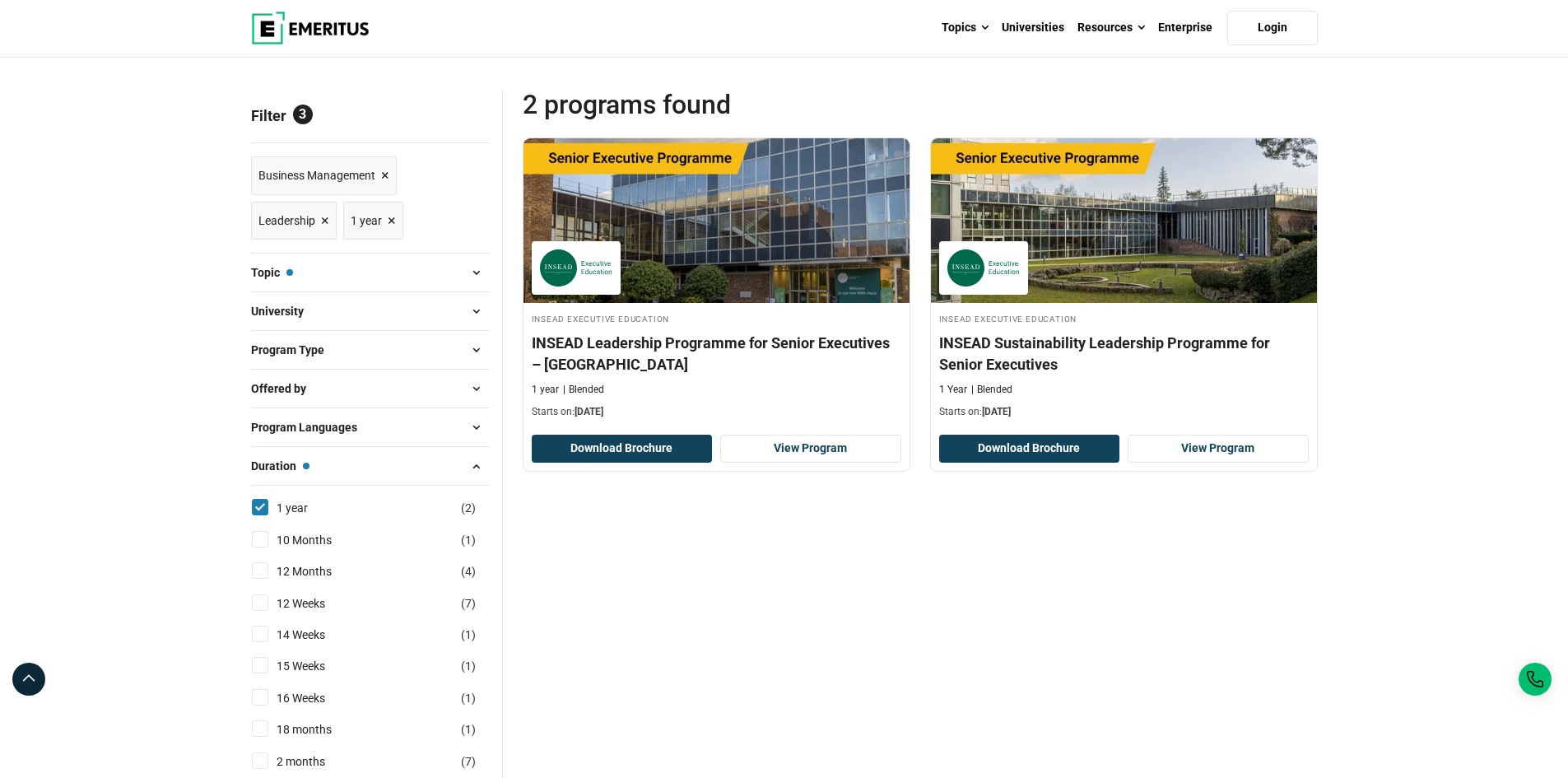
click at [464, 271] on span at bounding box center [476, 273] width 25 height 25
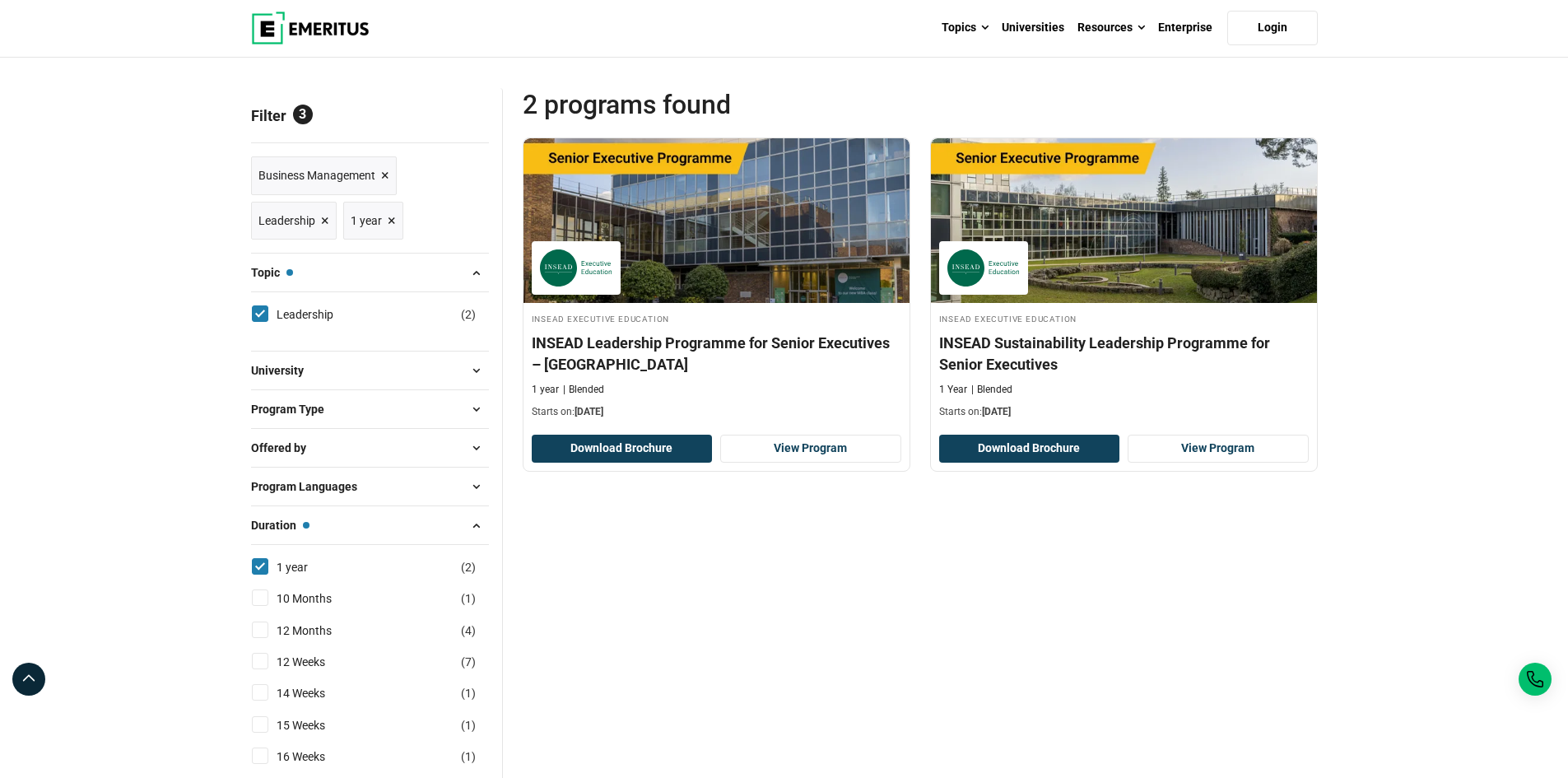
click at [263, 313] on input "Leadership ( 2 )" at bounding box center [261, 313] width 17 height 17
checkbox input "false"
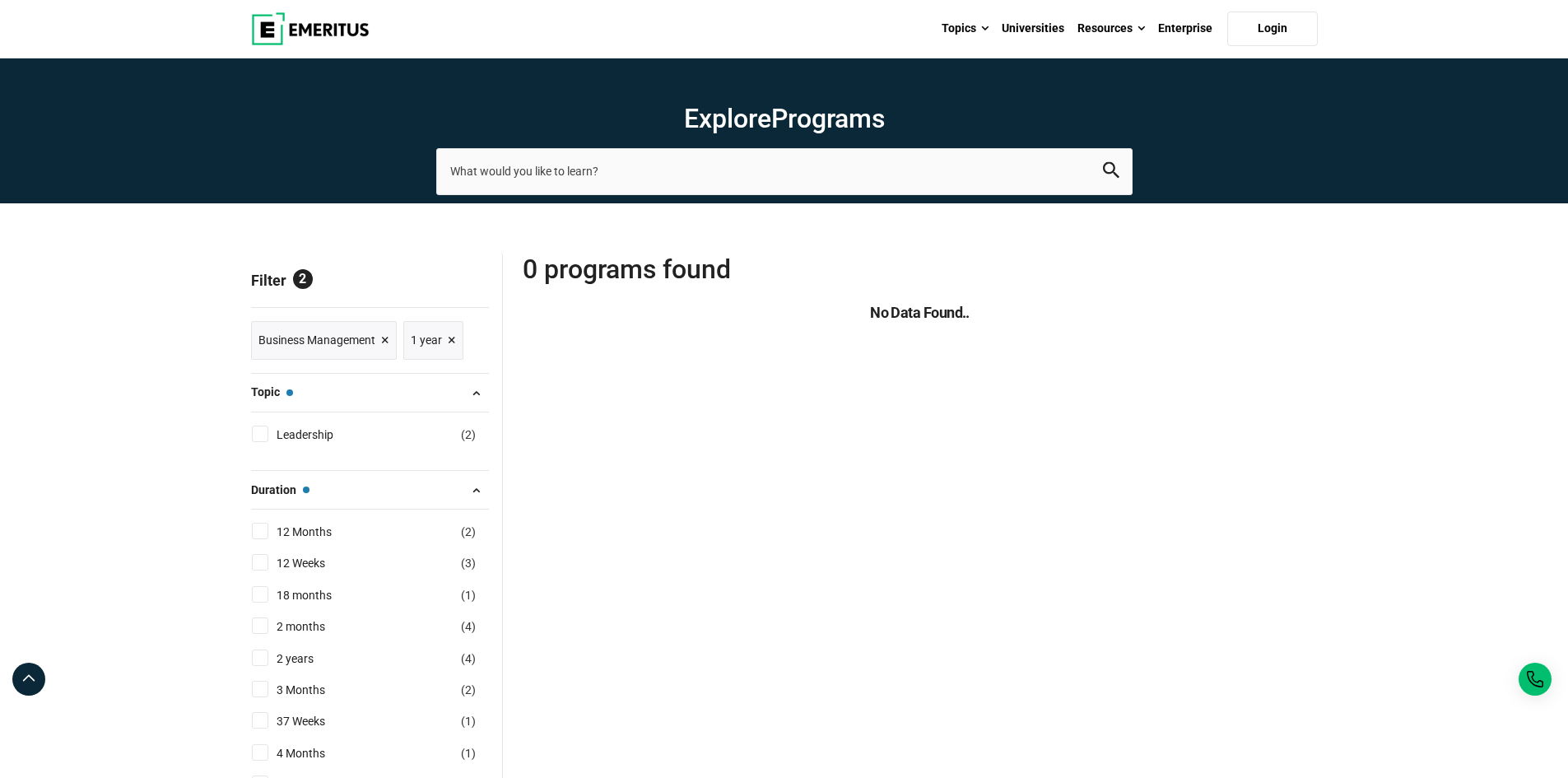
click at [383, 336] on span "×" at bounding box center [385, 340] width 8 height 24
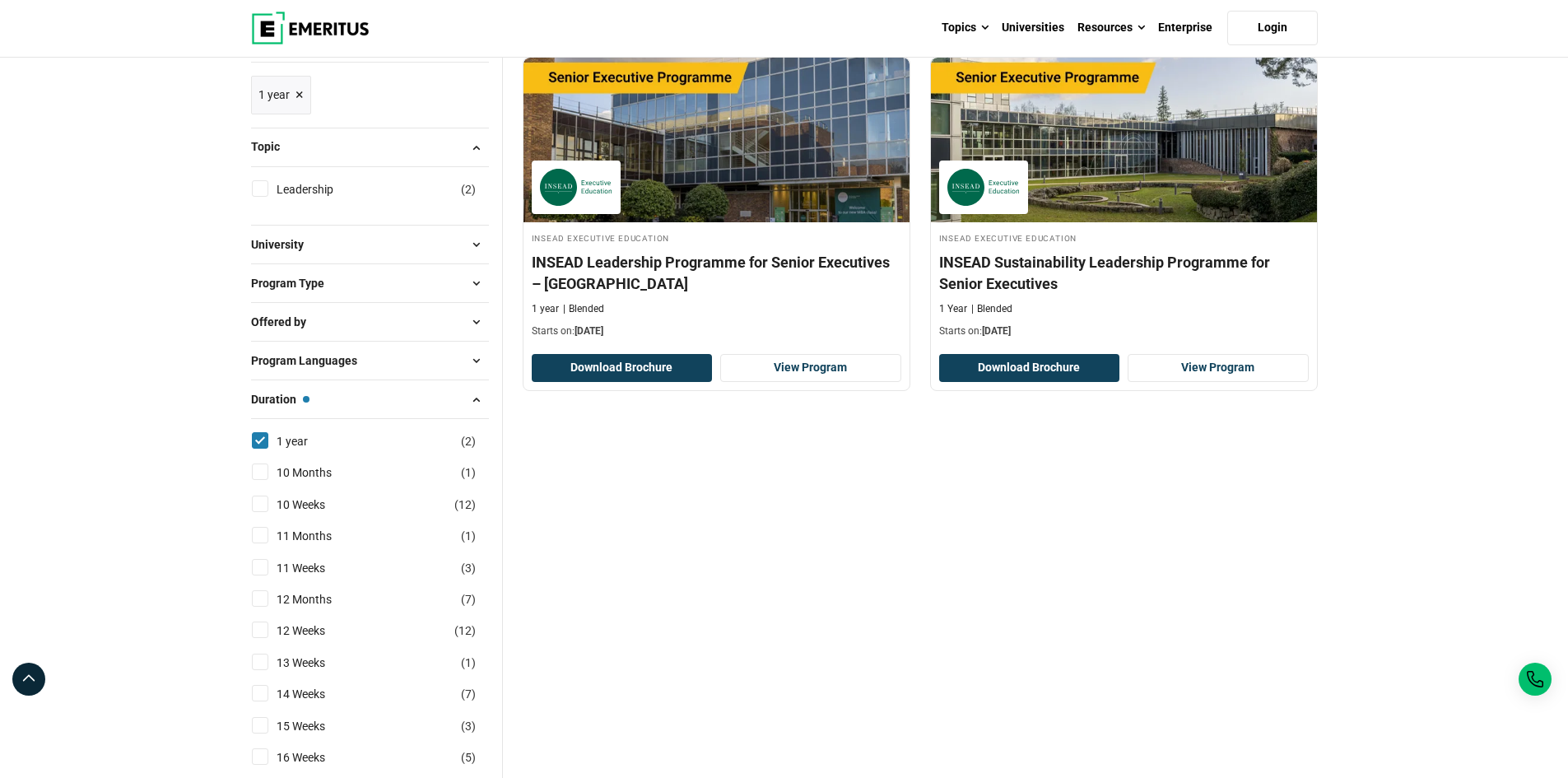
scroll to position [247, 0]
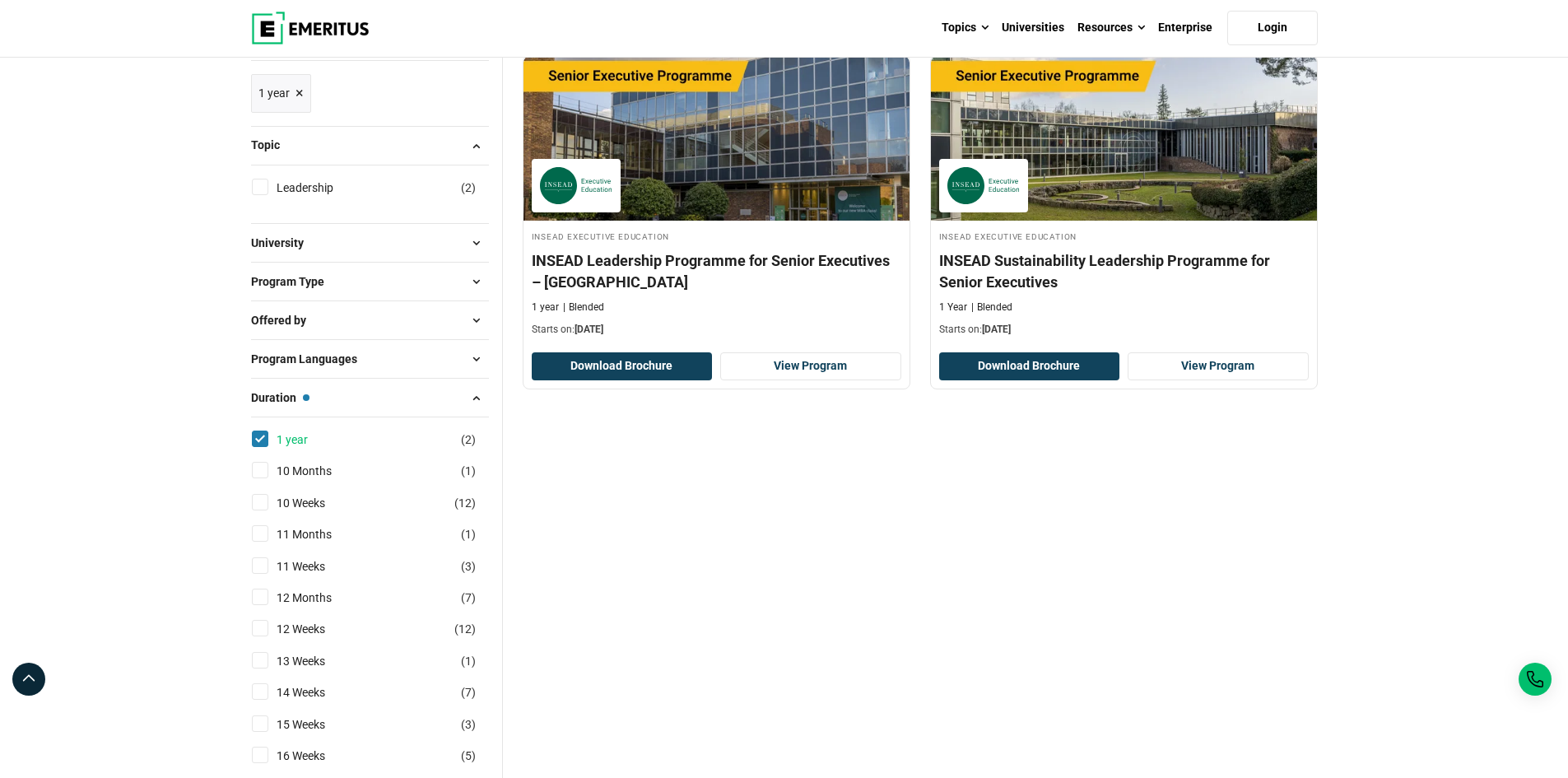
click at [299, 442] on link "1 year" at bounding box center [308, 440] width 65 height 18
checkbox input "false"
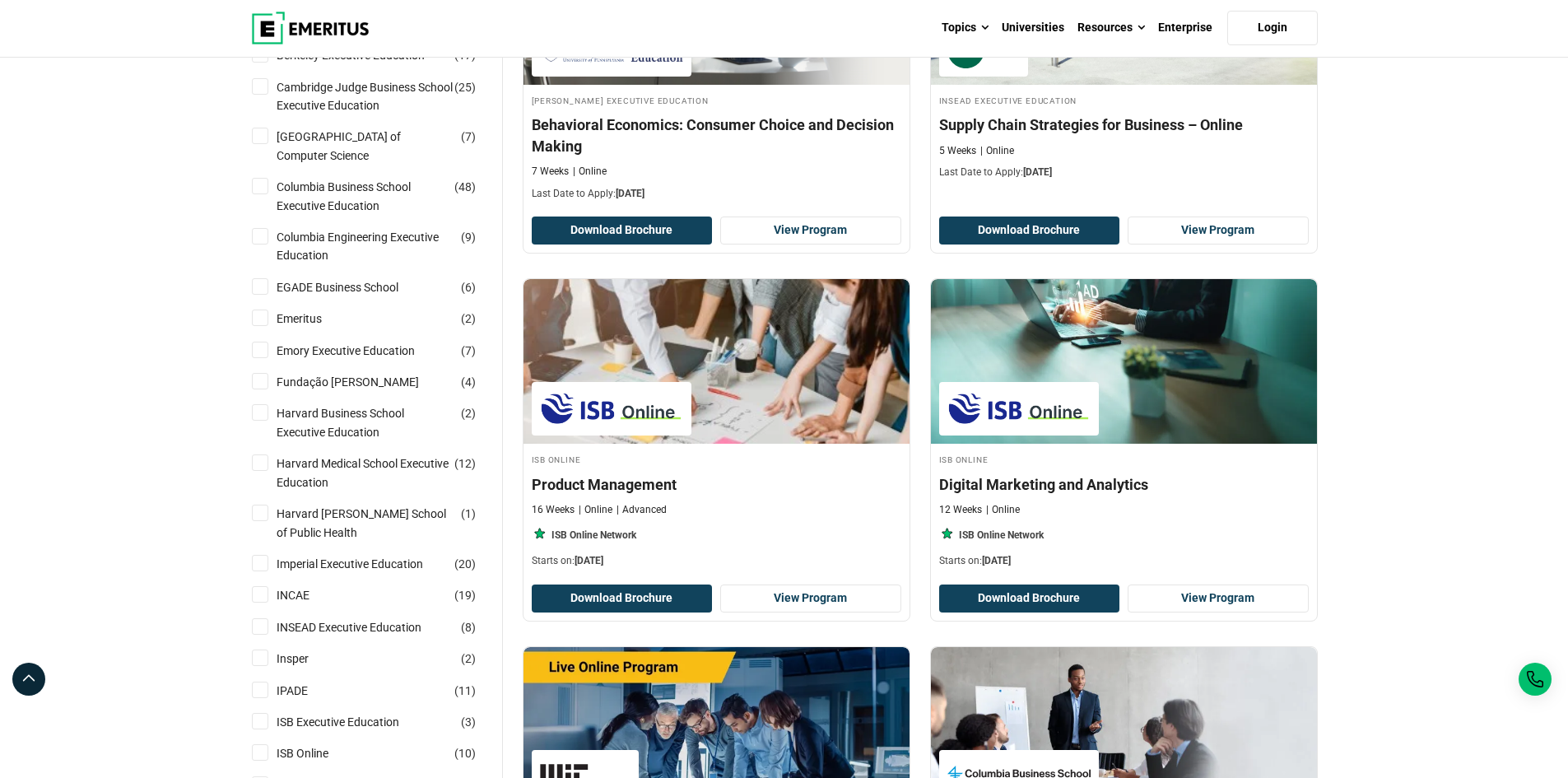
scroll to position [412, 0]
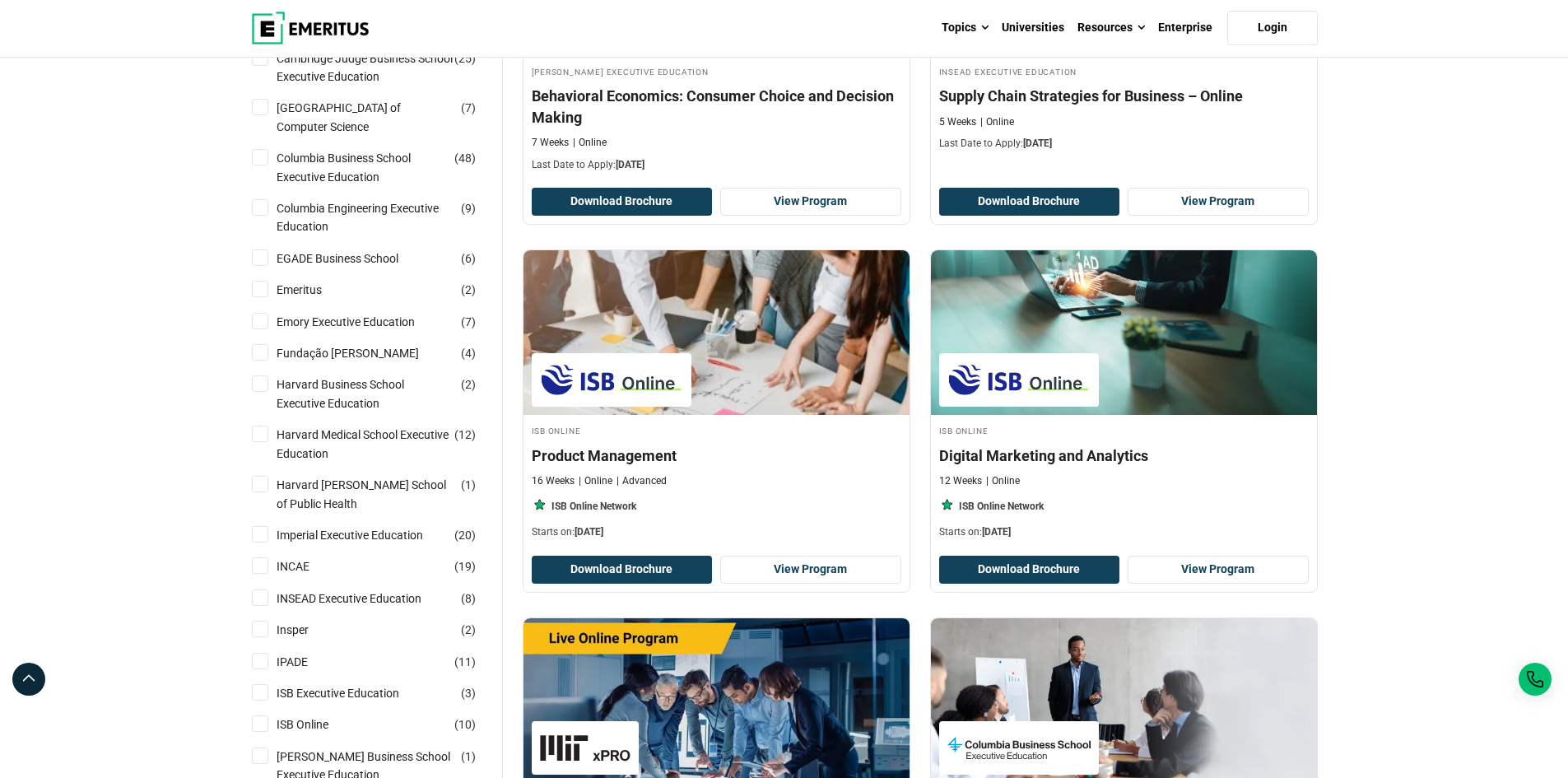
click at [260, 594] on input "INSEAD Executive Education ( 8 )" at bounding box center [261, 598] width 17 height 17
checkbox input "true"
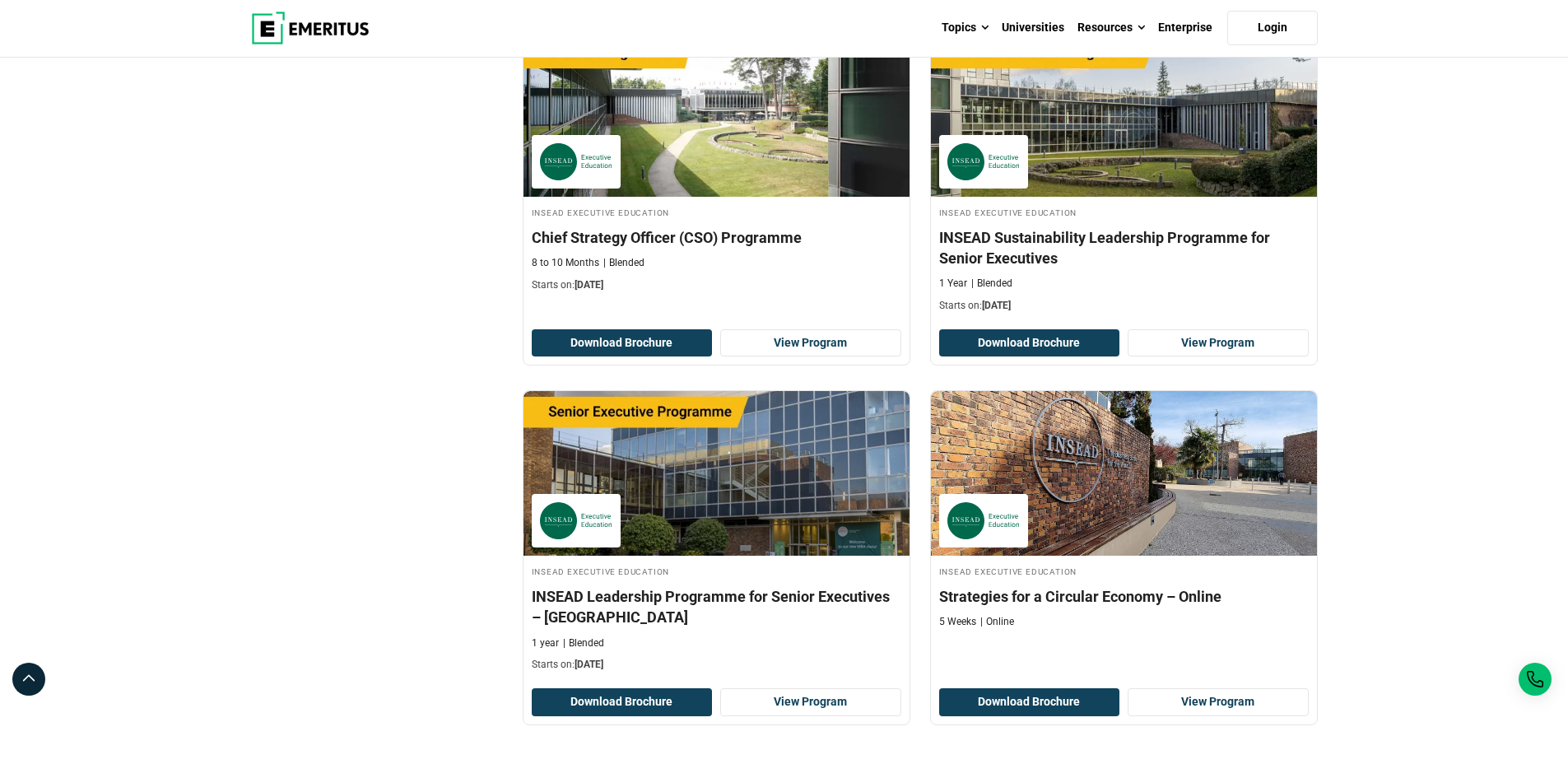
scroll to position [988, 0]
